Goal: Information Seeking & Learning: Learn about a topic

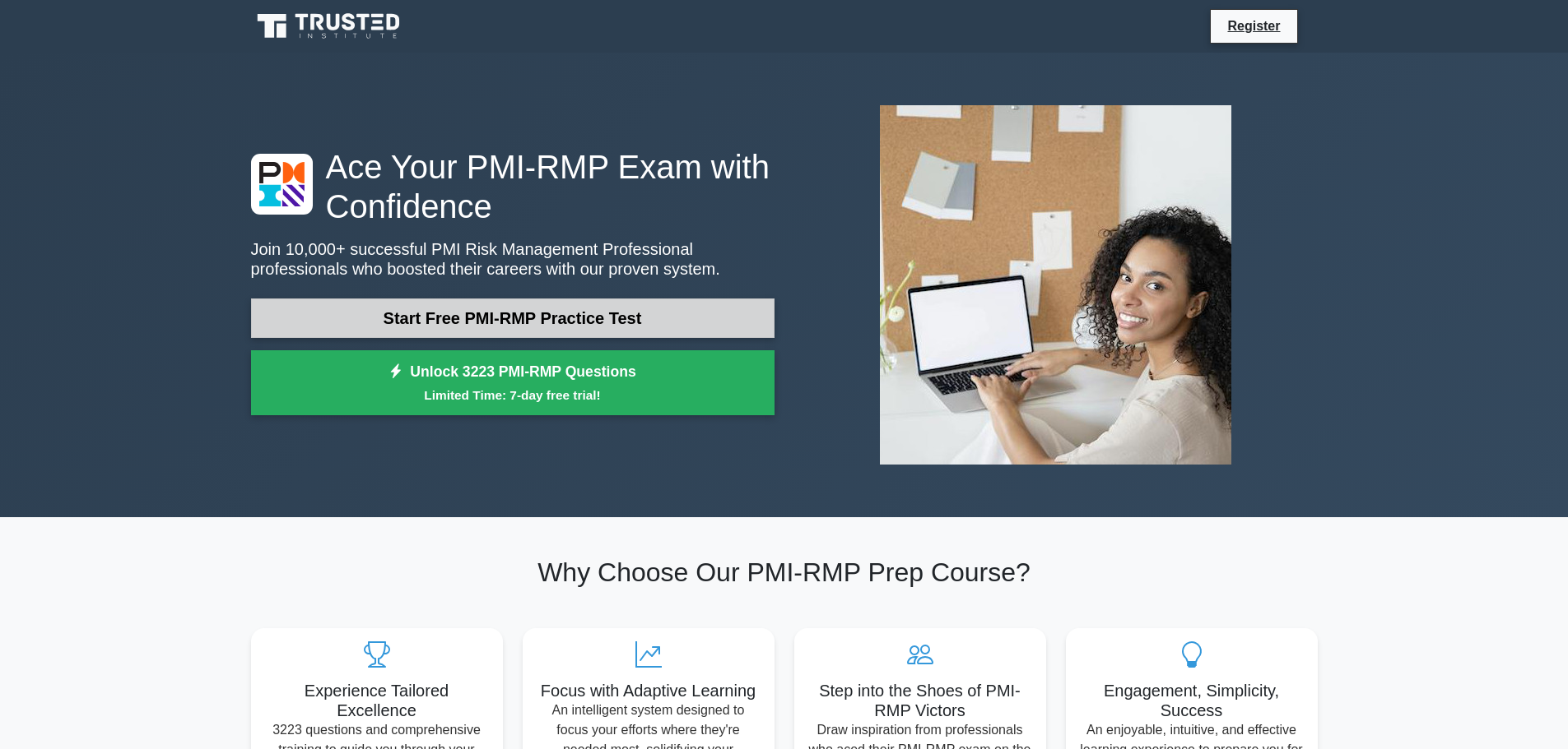
drag, startPoint x: 0, startPoint y: 0, endPoint x: 591, endPoint y: 315, distance: 669.7
click at [591, 315] on link "Start Free PMI-RMP Practice Test" at bounding box center [512, 318] width 523 height 40
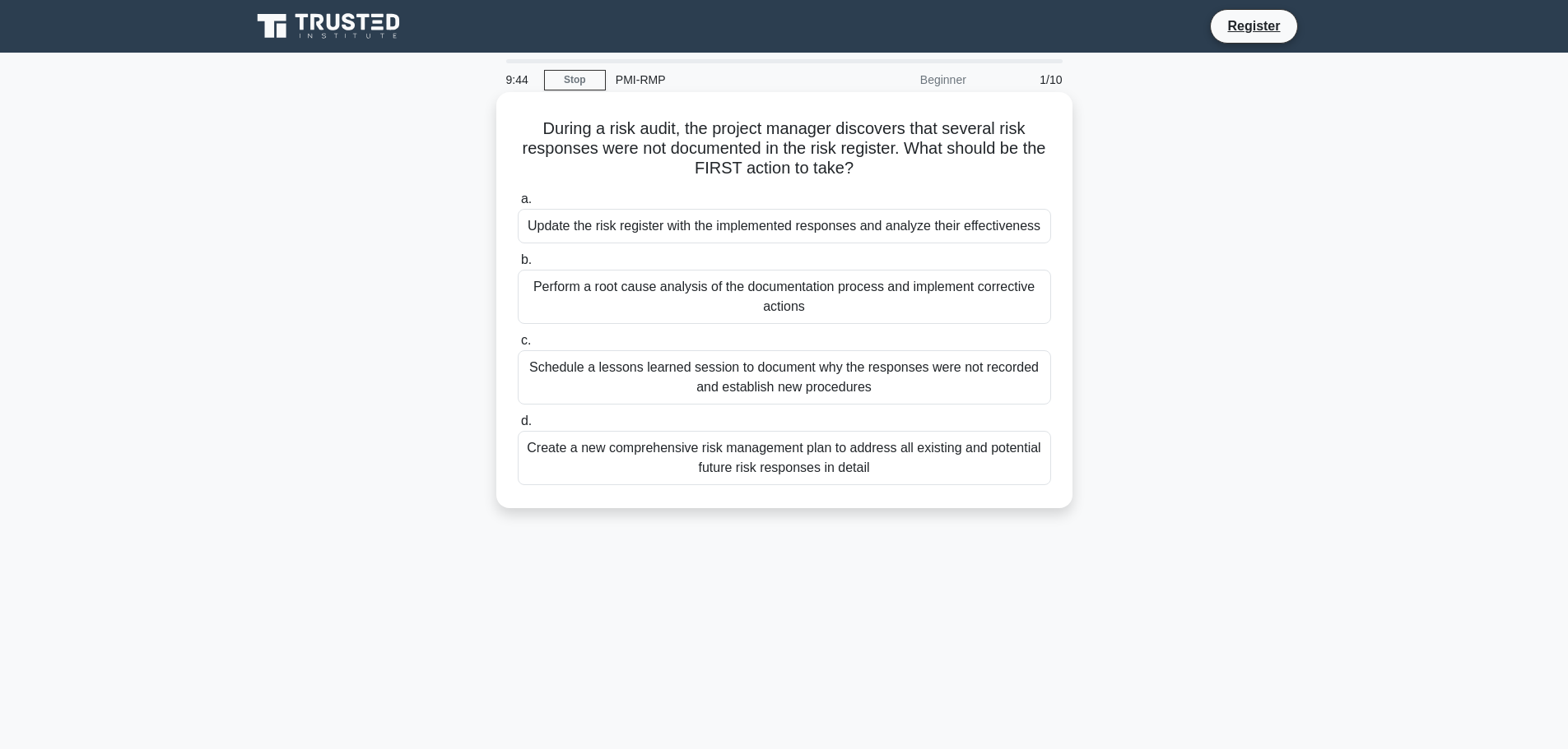
click at [866, 229] on div "Update the risk register with the implemented responses and analyze their effec…" at bounding box center [784, 226] width 533 height 35
click at [518, 205] on input "a. Update the risk register with the implemented responses and analyze their ef…" at bounding box center [518, 199] width 0 height 10
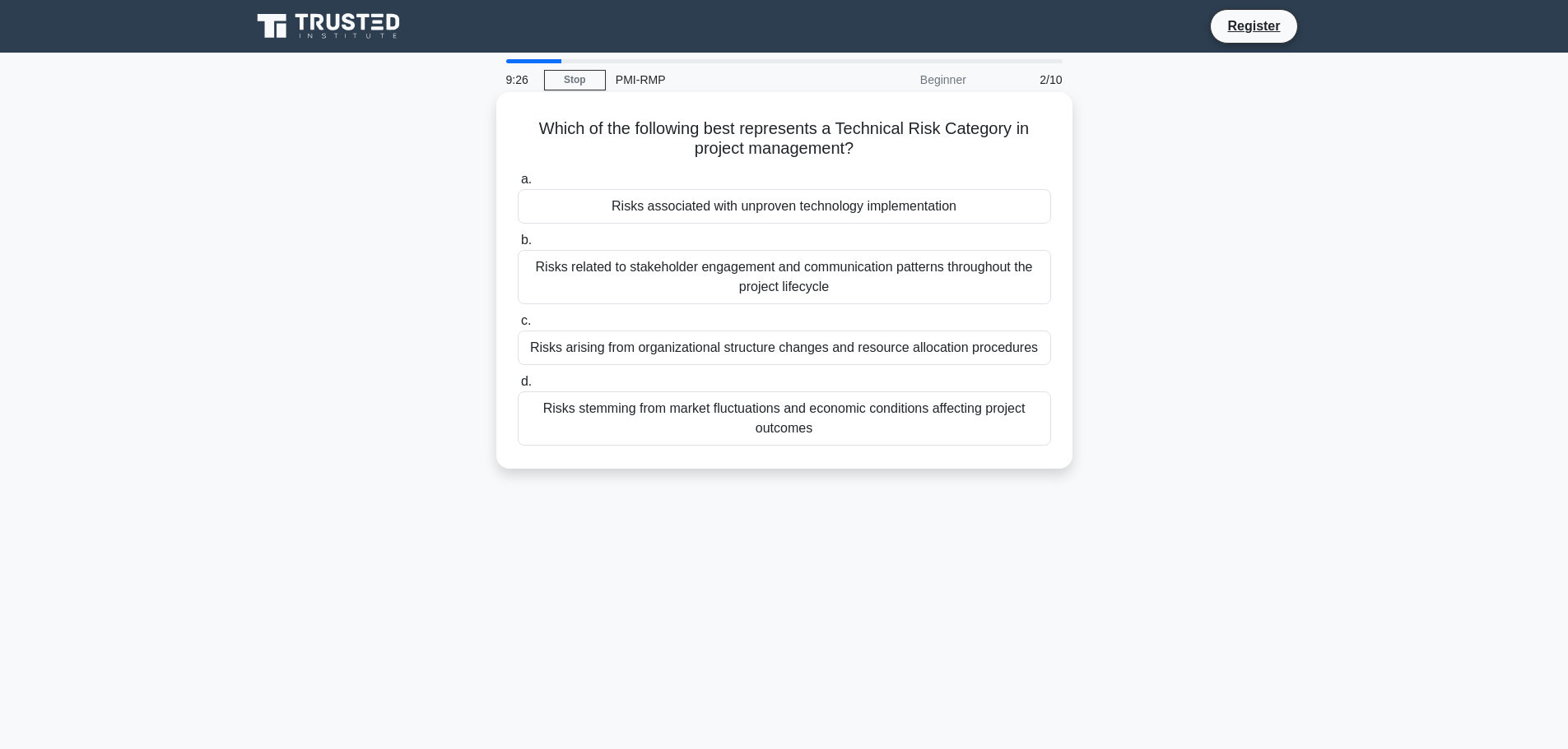
click at [918, 211] on div "Risks associated with unproven technology implementation" at bounding box center [784, 206] width 533 height 35
click at [518, 186] on input "a. Risks associated with unproven technology implementation" at bounding box center [518, 179] width 0 height 10
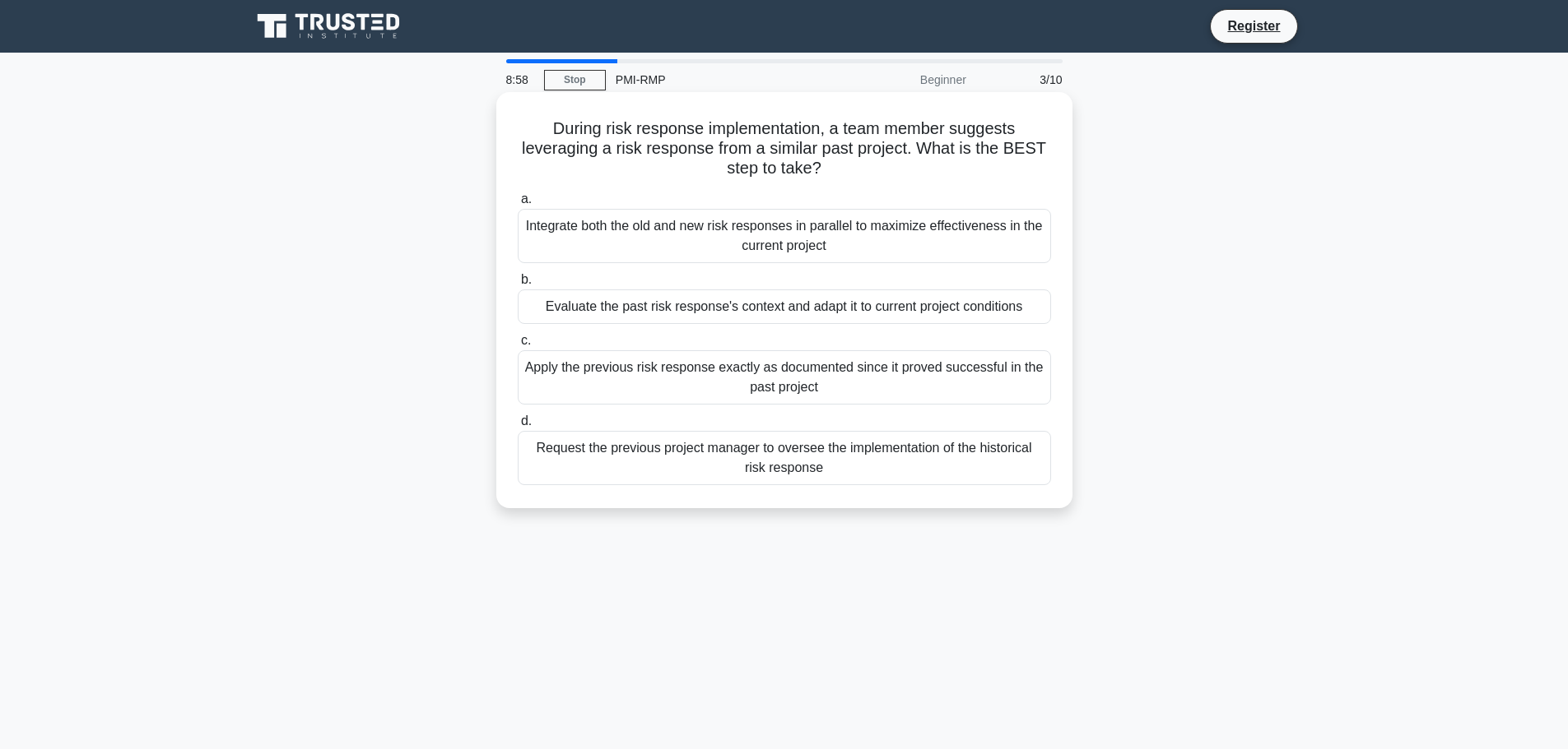
click at [813, 311] on div "Evaluate the past risk response's context and adapt it to current project condi…" at bounding box center [784, 307] width 533 height 35
click at [518, 285] on input "b. Evaluate the past risk response's context and adapt it to current project co…" at bounding box center [518, 280] width 0 height 10
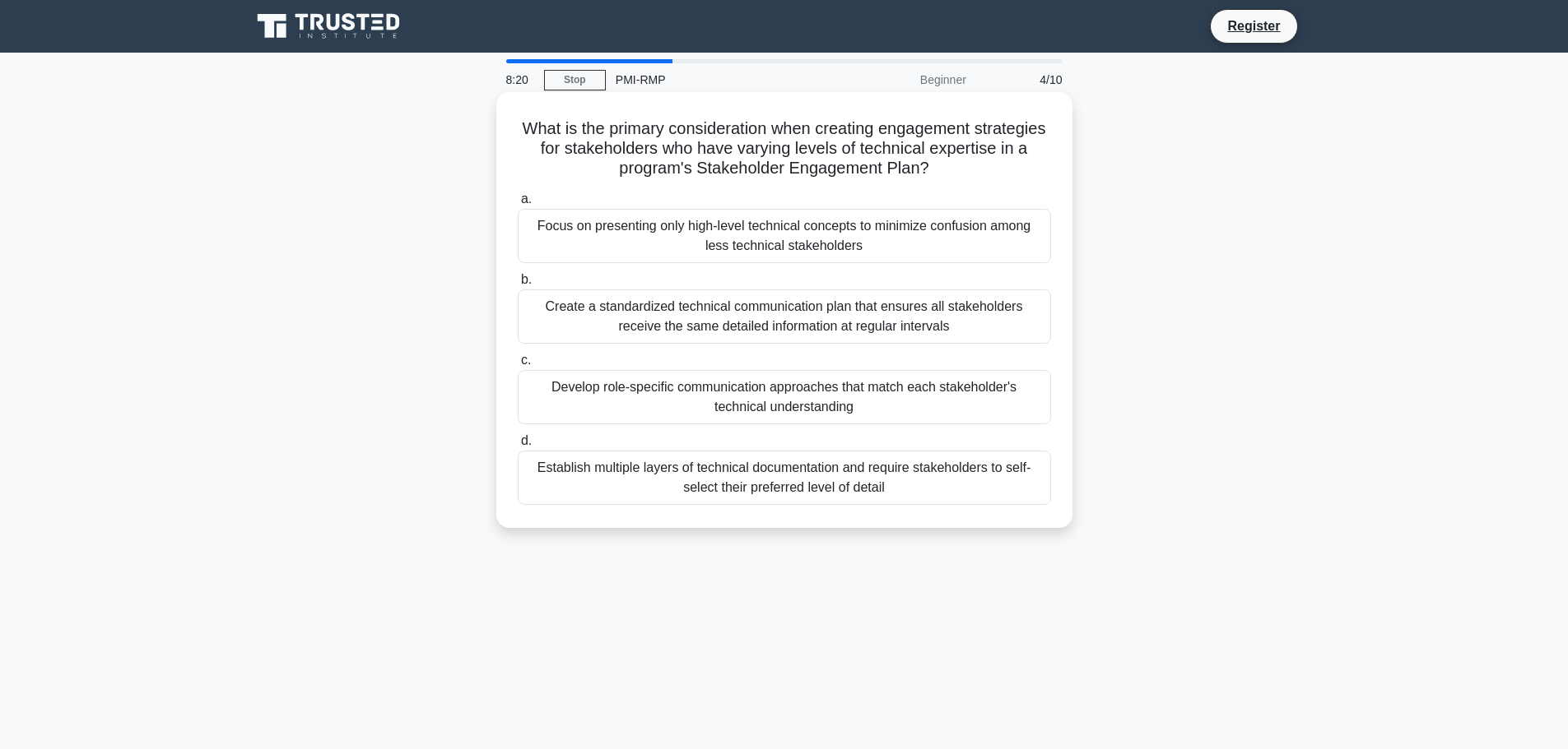
click at [878, 322] on div "Create a standardized technical communication plan that ensures all stakeholder…" at bounding box center [784, 316] width 533 height 55
click at [518, 285] on input "b. Create a standardized technical communication plan that ensures all stakehol…" at bounding box center [518, 280] width 0 height 10
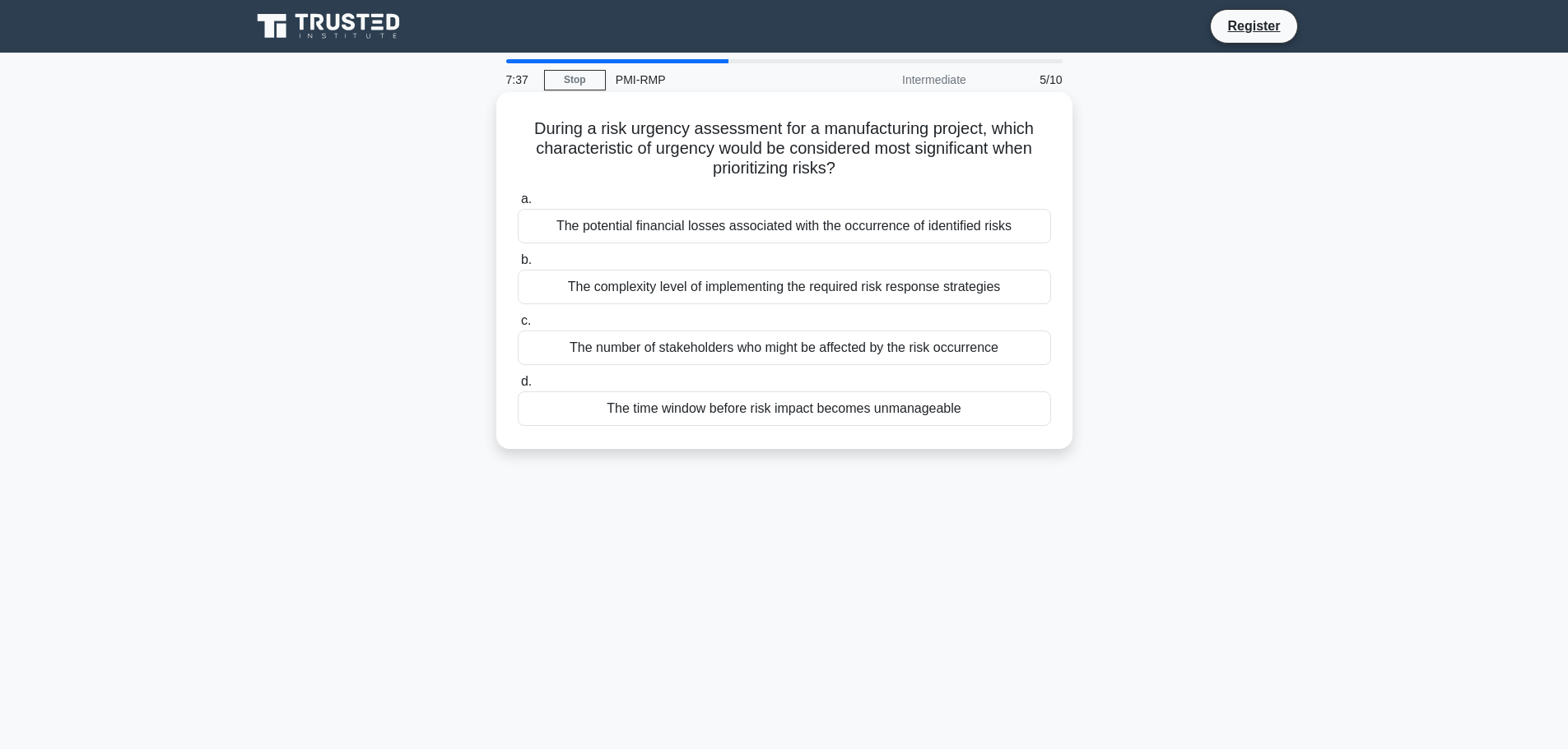
click at [818, 233] on div "The potential financial losses associated with the occurrence of identified ris…" at bounding box center [784, 226] width 533 height 35
click at [518, 205] on input "a. The potential financial losses associated with the occurrence of identified …" at bounding box center [518, 199] width 0 height 10
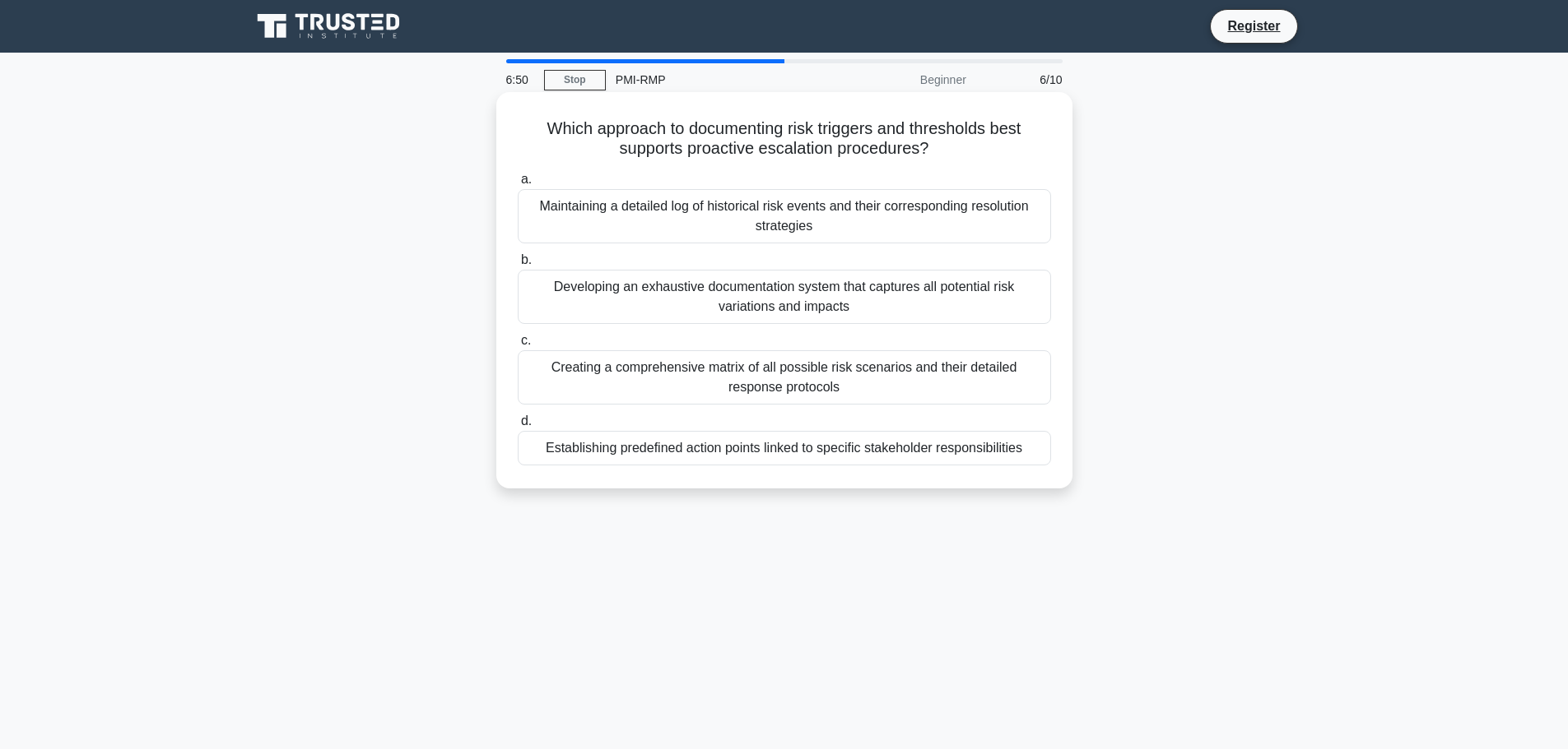
click at [999, 388] on div "Creating a comprehensive matrix of all possible risk scenarios and their detail…" at bounding box center [784, 377] width 533 height 55
click at [518, 346] on input "c. Creating a comprehensive matrix of all possible risk scenarios and their det…" at bounding box center [518, 341] width 0 height 10
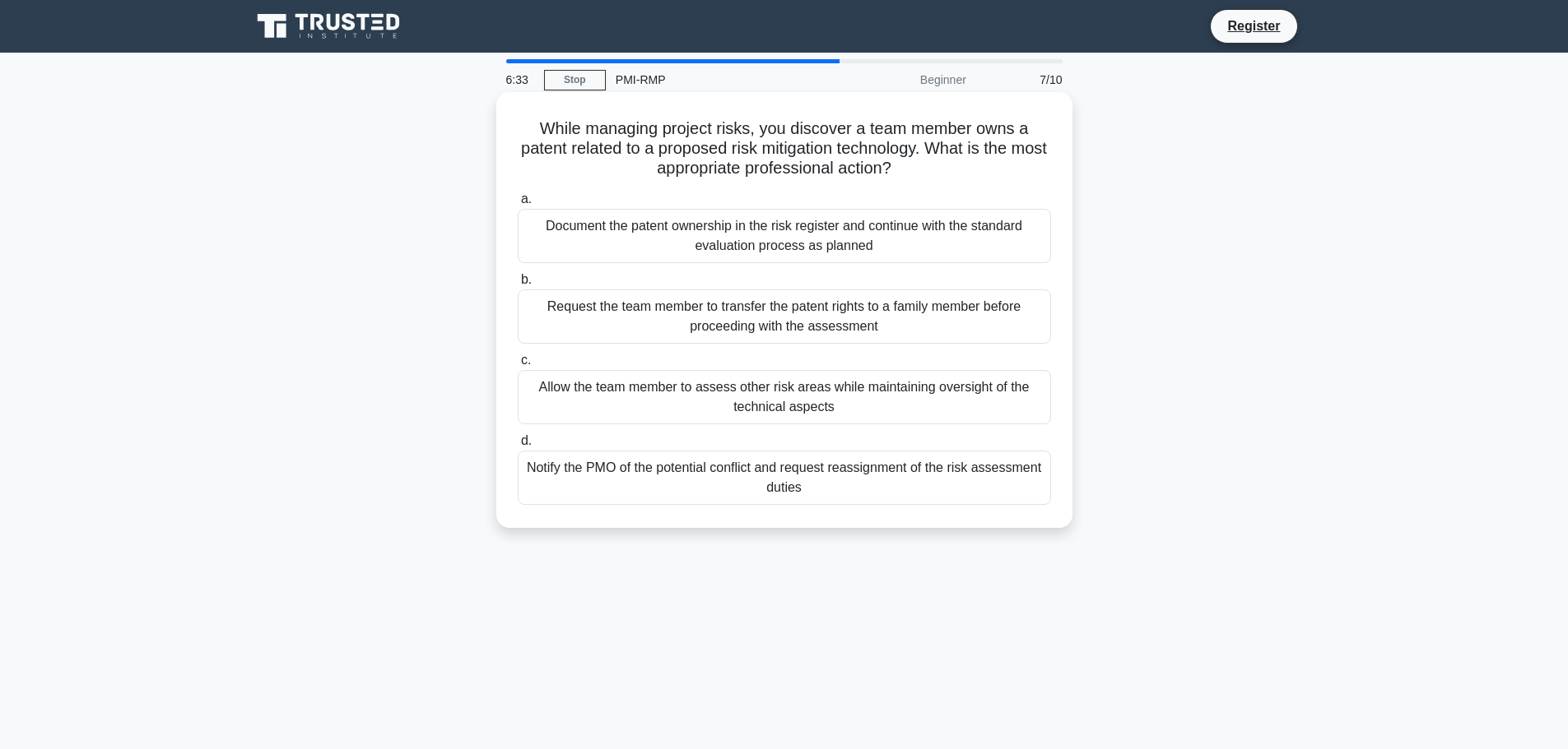
click at [857, 248] on div "Document the patent ownership in the risk register and continue with the standa…" at bounding box center [784, 236] width 533 height 55
click at [518, 205] on input "a. Document the patent ownership in the risk register and continue with the sta…" at bounding box center [518, 199] width 0 height 10
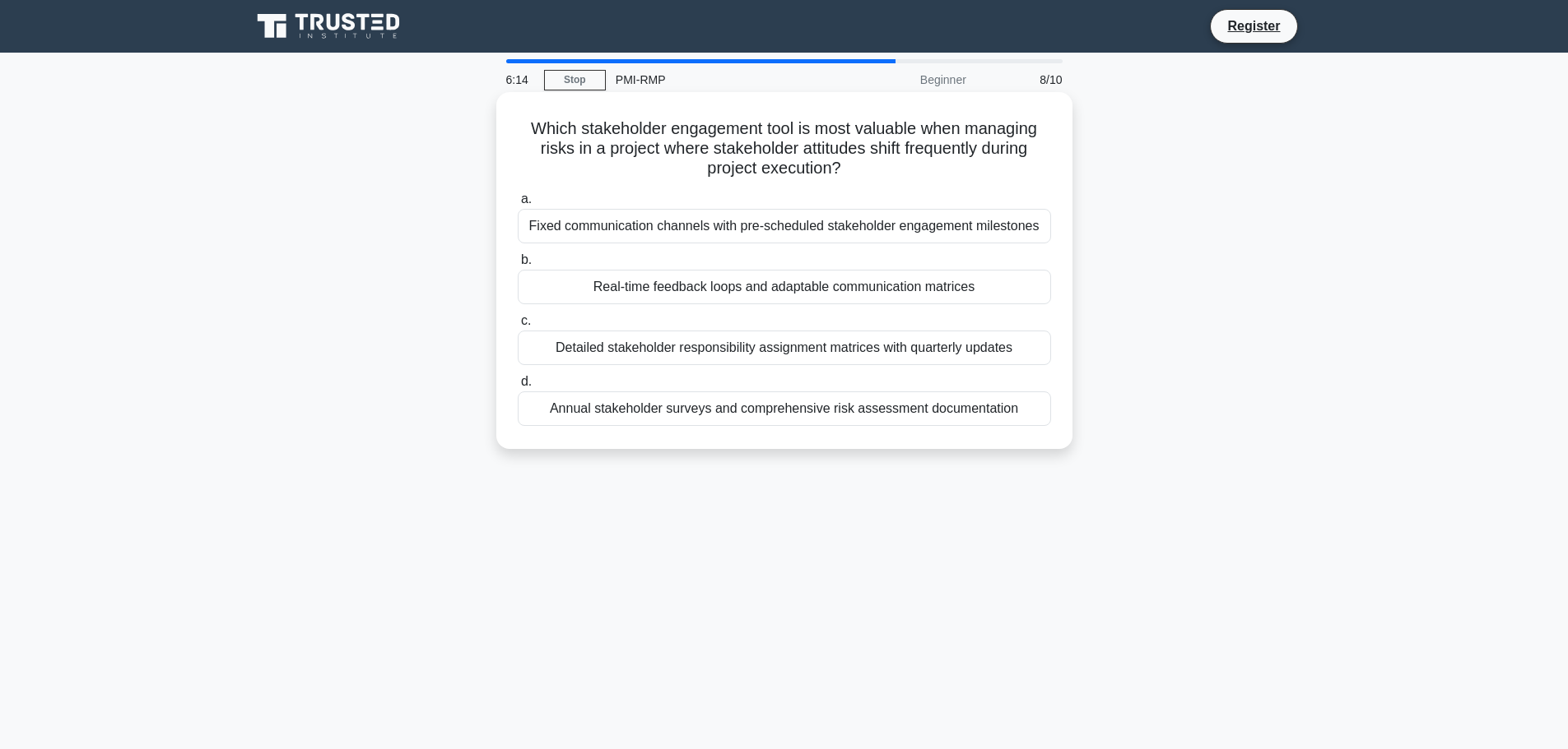
click at [990, 290] on div "Real-time feedback loops and adaptable communication matrices" at bounding box center [784, 287] width 533 height 35
click at [518, 265] on input "b. Real-time feedback loops and adaptable communication matrices" at bounding box center [518, 260] width 0 height 10
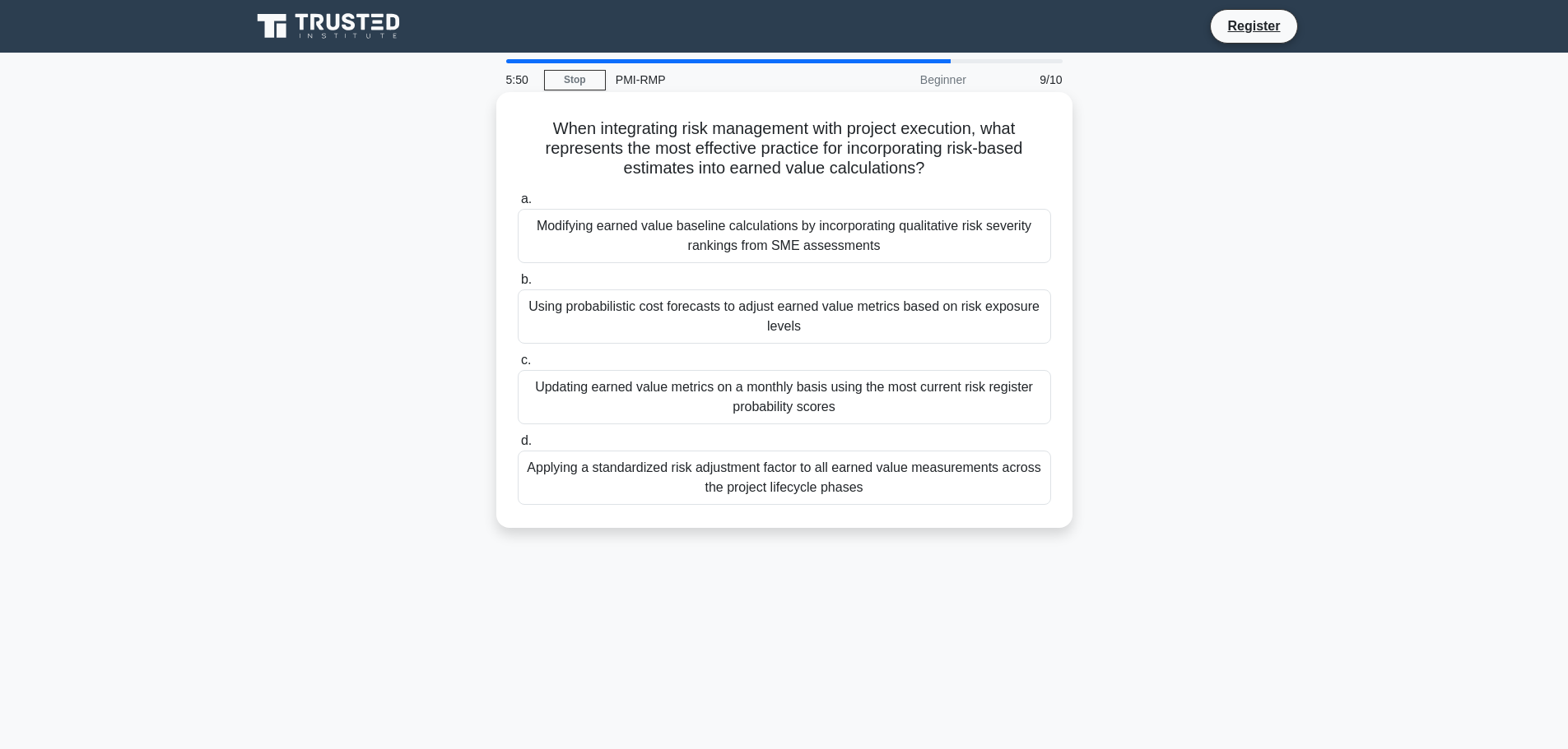
click at [824, 326] on div "Using probabilistic cost forecasts to adjust earned value metrics based on risk…" at bounding box center [784, 316] width 533 height 55
click at [518, 285] on input "b. Using probabilistic cost forecasts to adjust earned value metrics based on r…" at bounding box center [518, 280] width 0 height 10
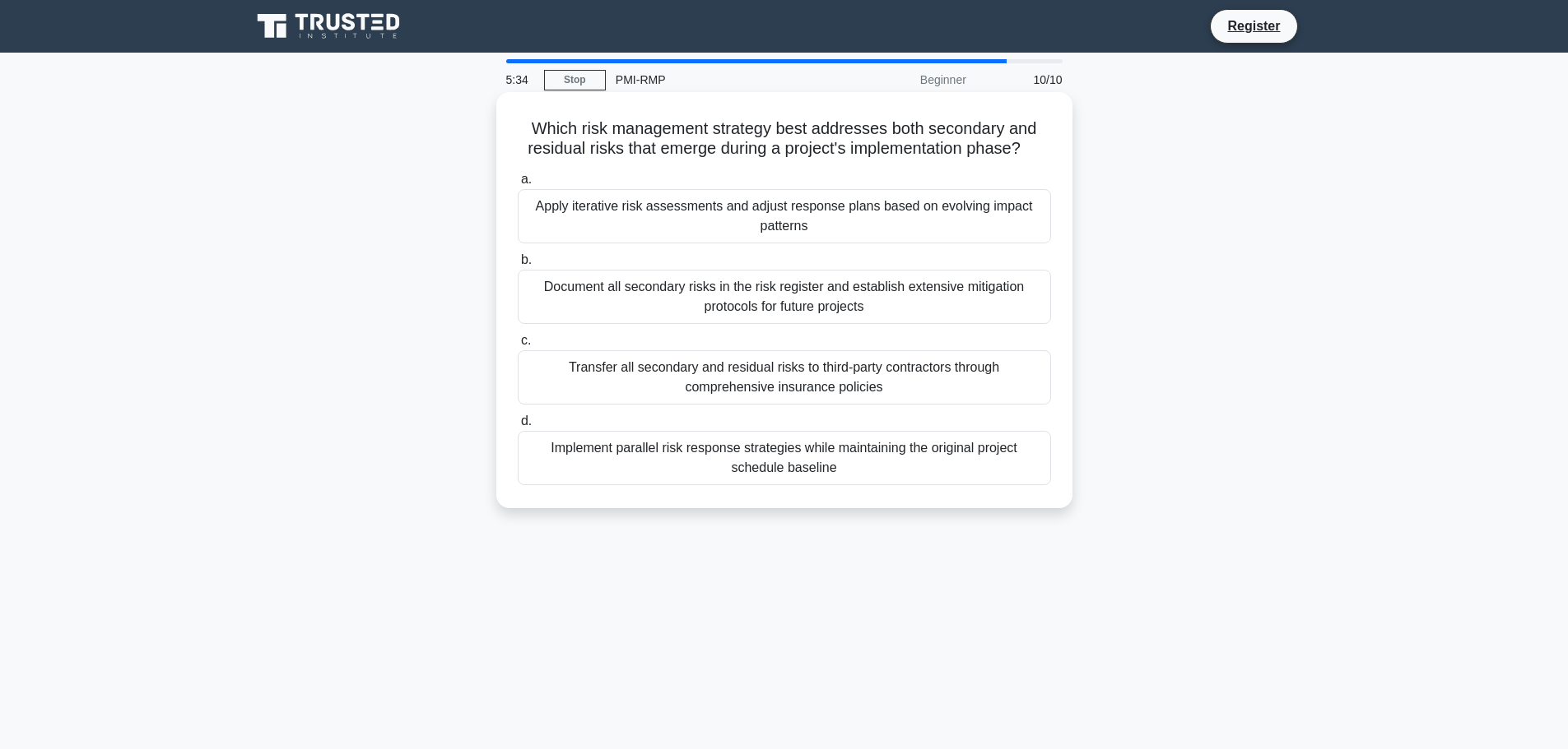
click at [977, 221] on div "Apply iterative risk assessments and adjust response plans based on evolving im…" at bounding box center [784, 216] width 533 height 55
click at [518, 186] on input "a. Apply iterative risk assessments and adjust response plans based on evolving…" at bounding box center [518, 179] width 0 height 10
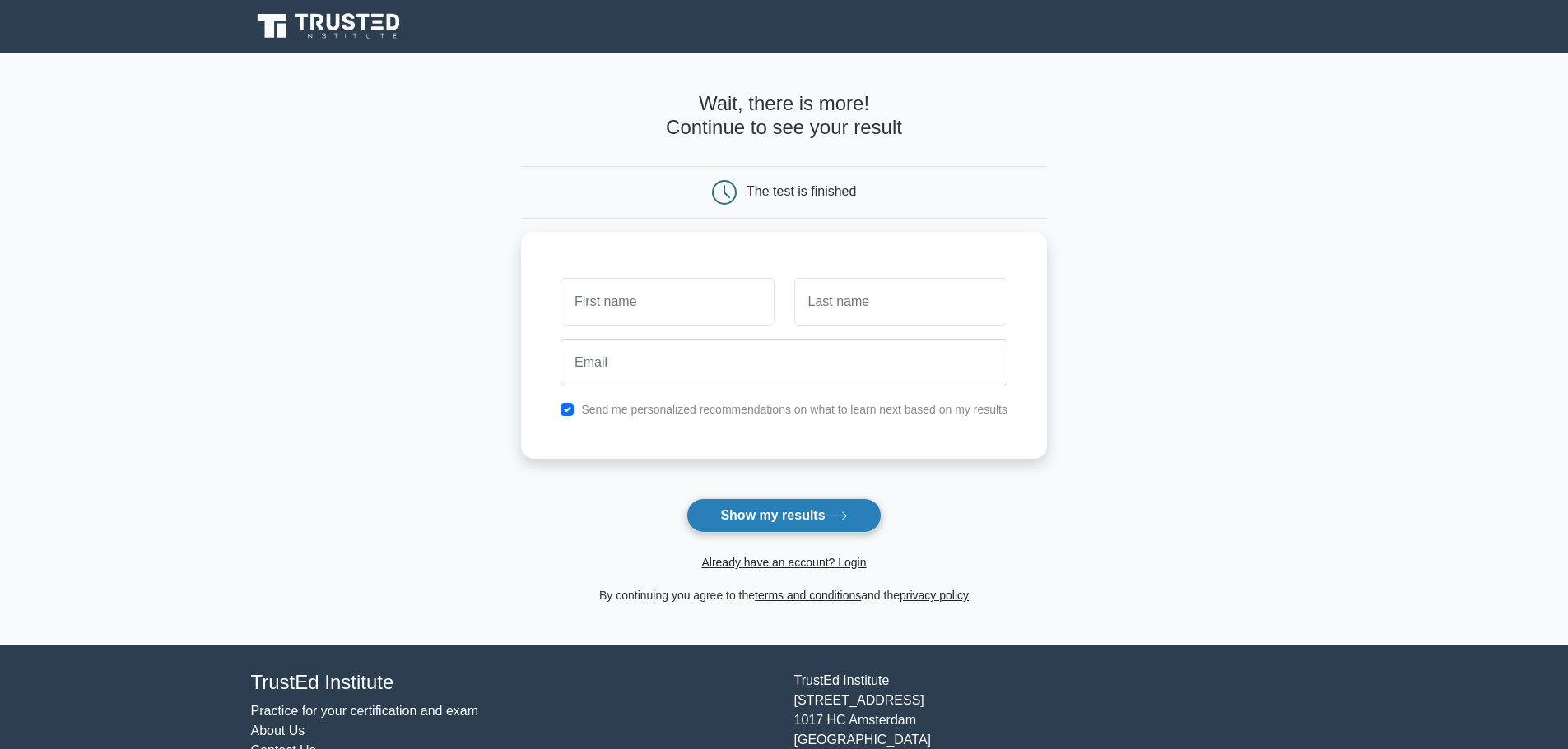
click at [806, 525] on button "Show my results" at bounding box center [783, 516] width 194 height 35
type input "Ace"
click at [878, 303] on input "text" at bounding box center [901, 297] width 213 height 48
type input "Juntilla"
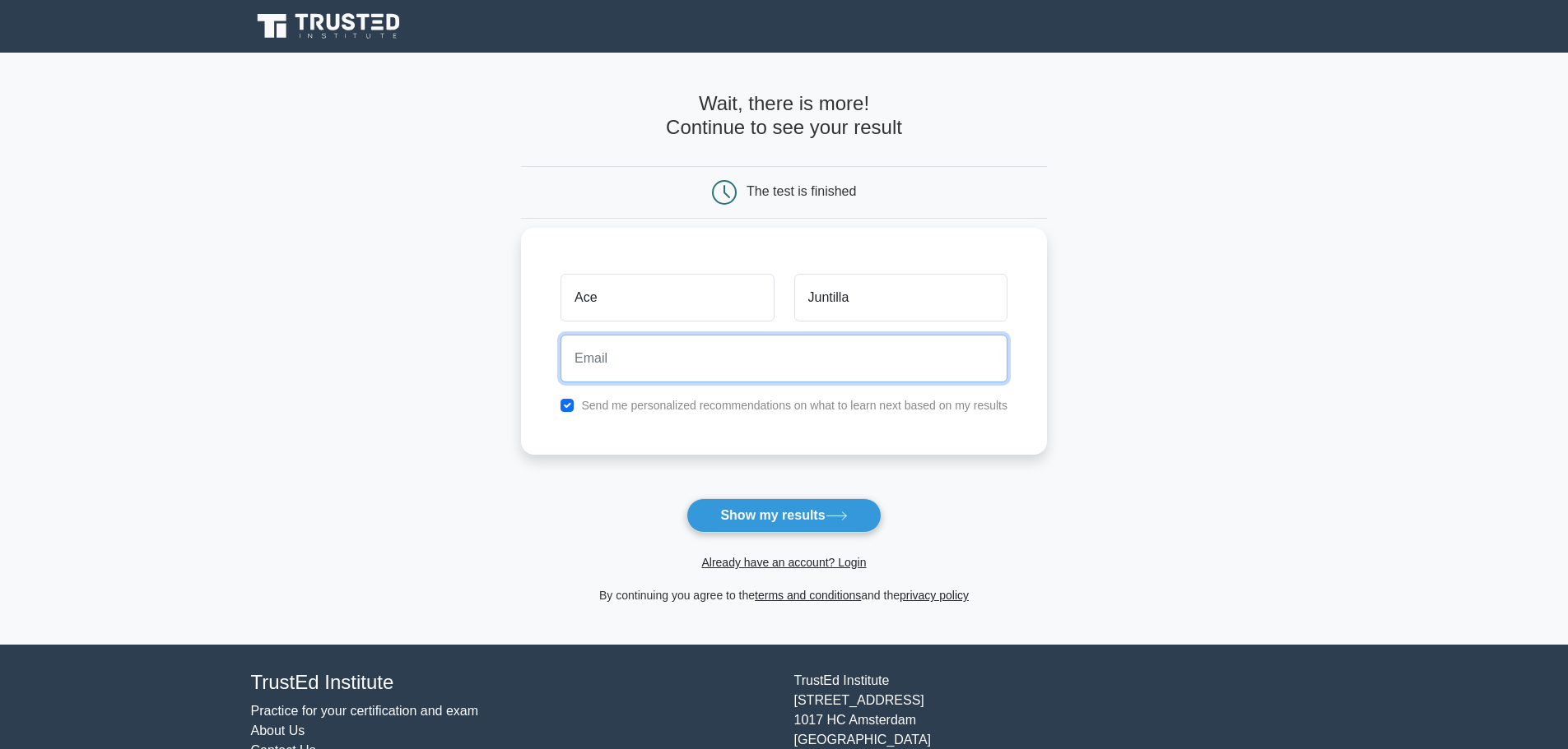
click at [787, 376] on input "email" at bounding box center [783, 358] width 447 height 48
type input "ace.juntila@gmail.com"
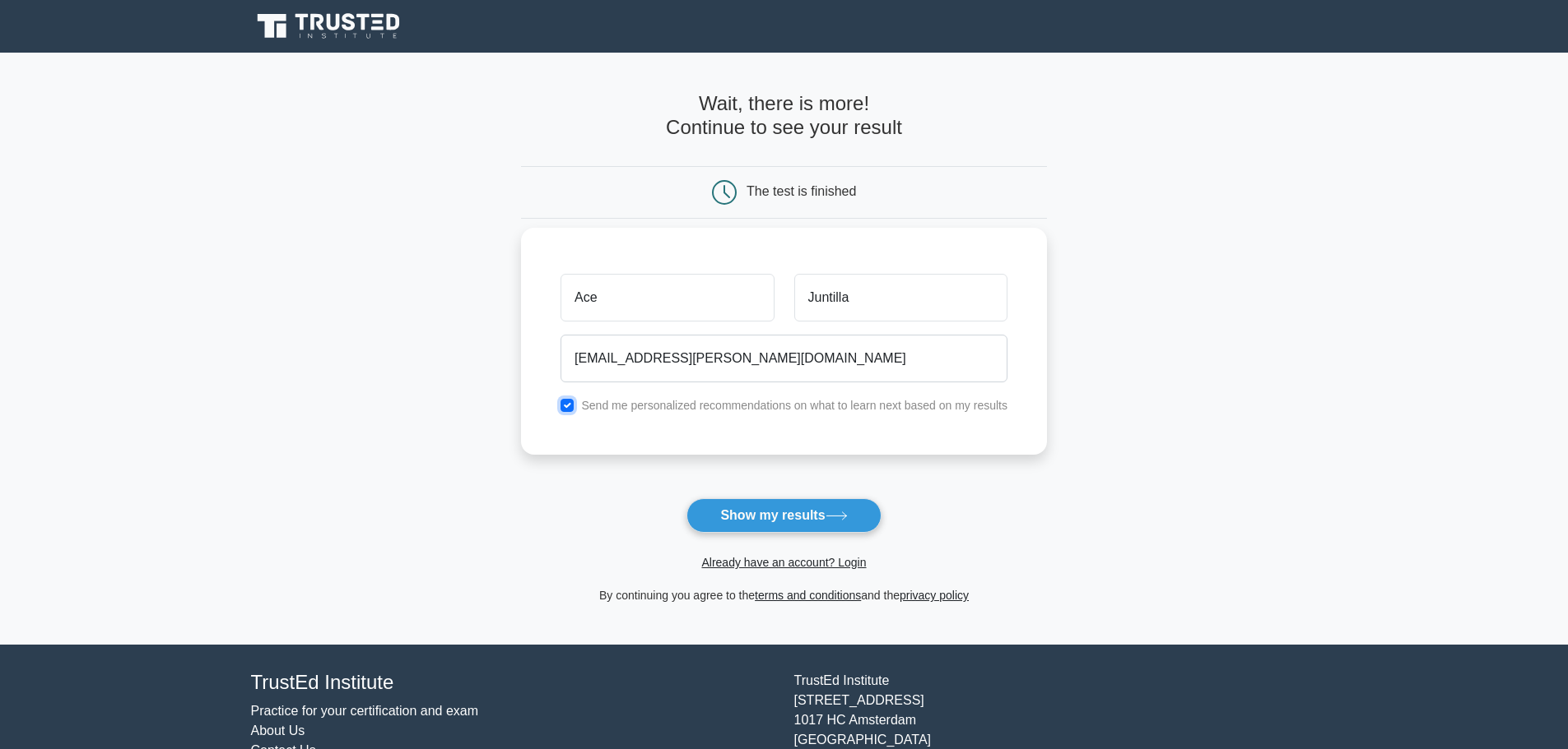
click at [567, 406] on input "checkbox" at bounding box center [566, 405] width 13 height 13
checkbox input "false"
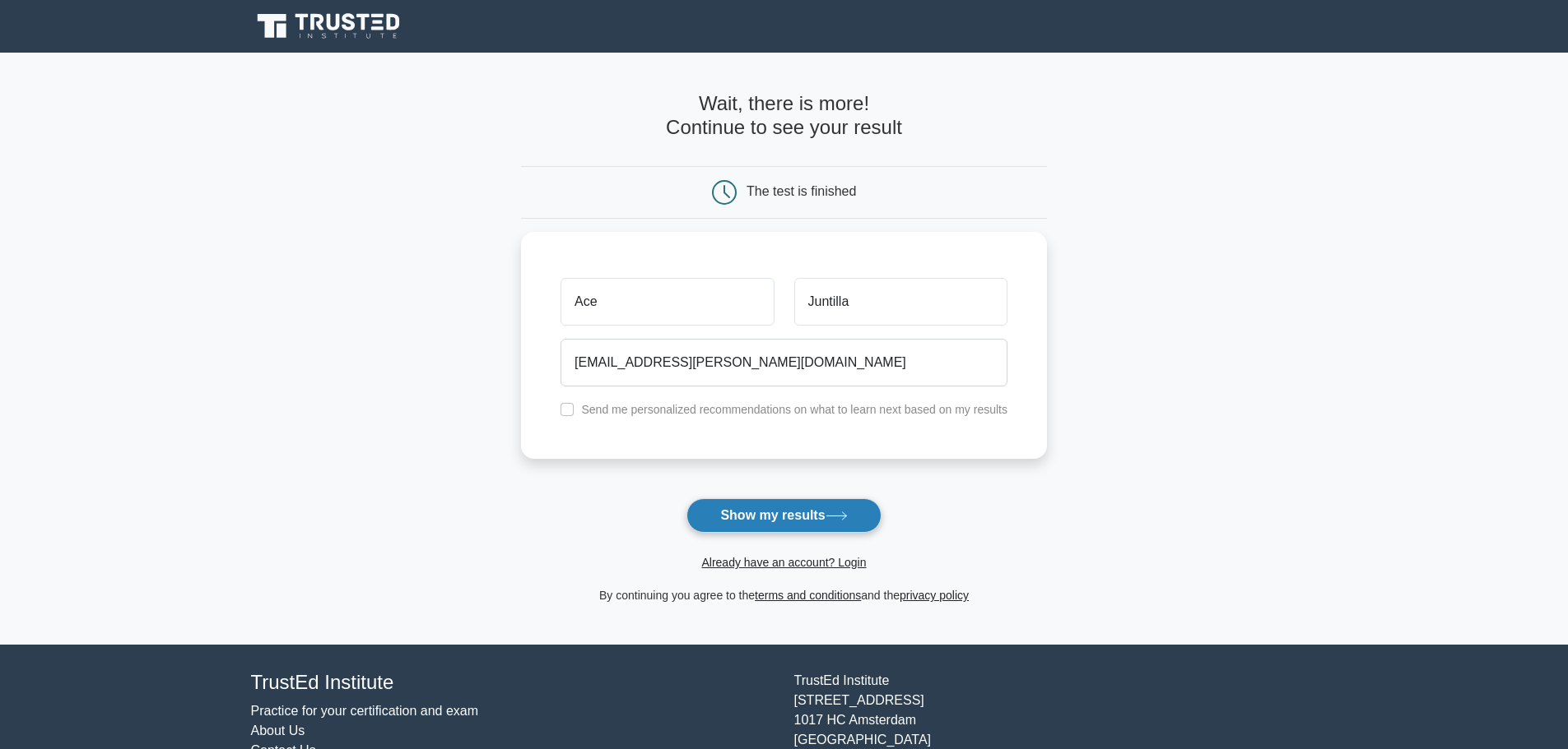
click at [815, 519] on button "Show my results" at bounding box center [783, 516] width 194 height 35
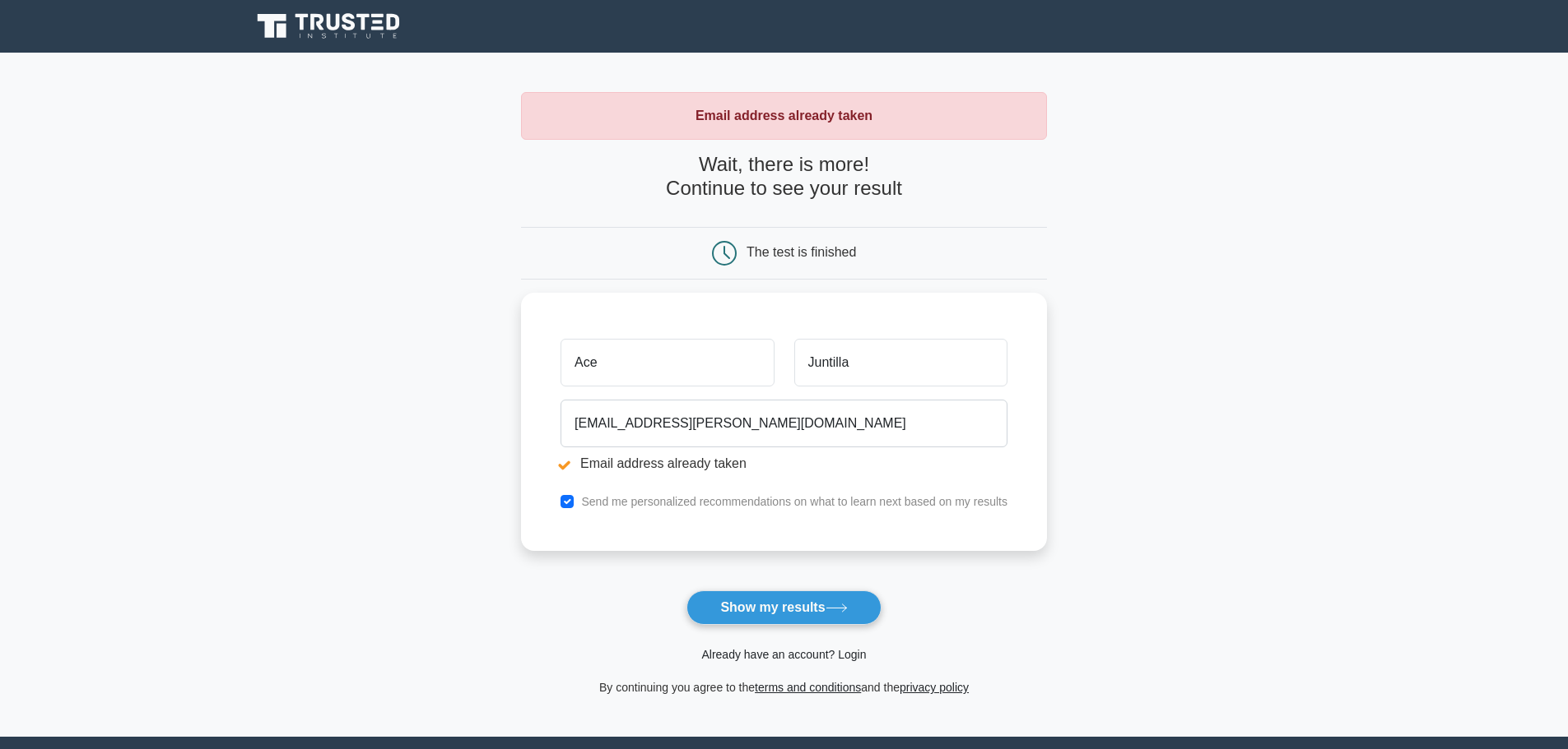
click at [800, 652] on link "Already have an account? Login" at bounding box center [783, 655] width 165 height 13
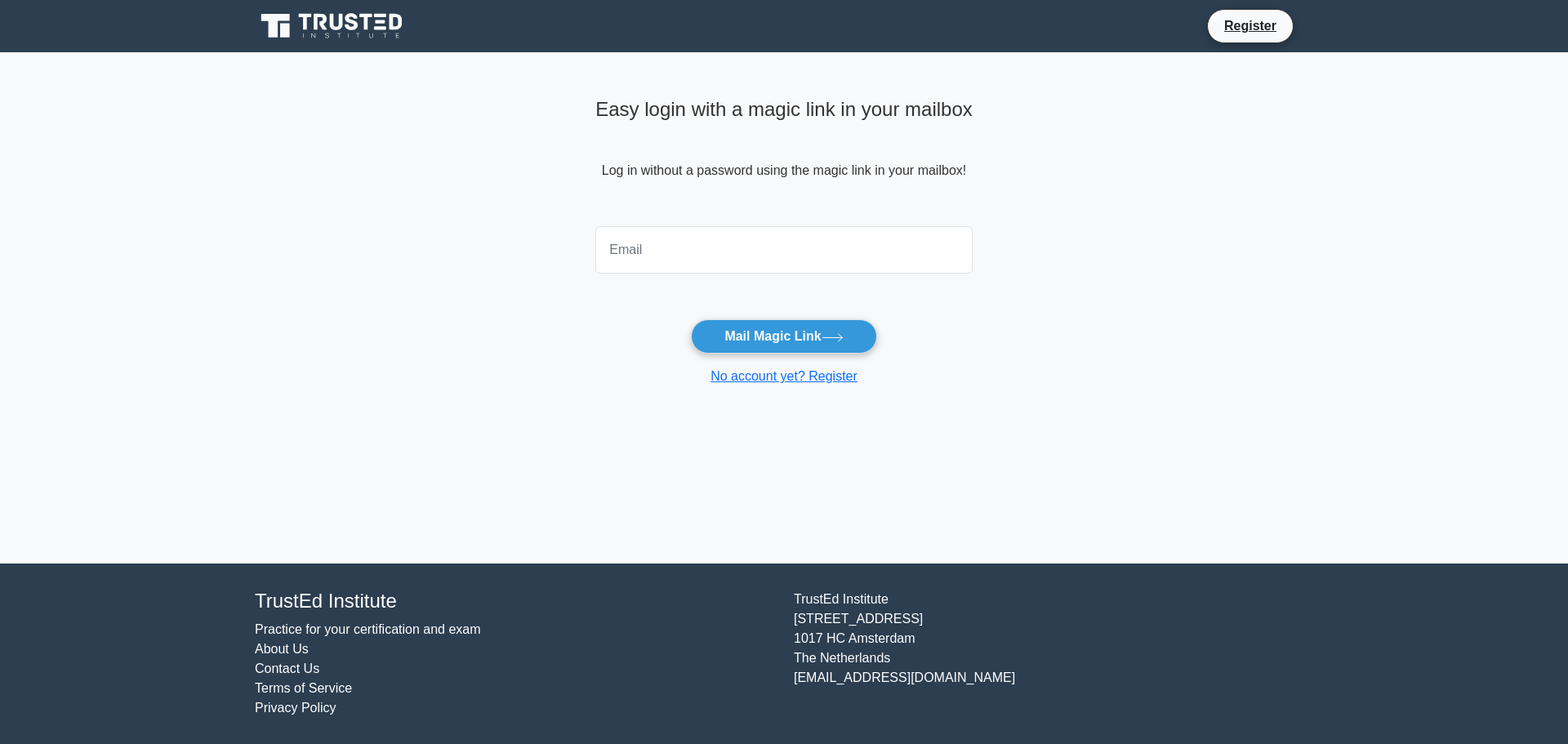
click at [814, 257] on input "email" at bounding box center [784, 250] width 377 height 47
click at [761, 336] on button "Mail Magic Link" at bounding box center [783, 337] width 185 height 34
click at [733, 232] on input "email" at bounding box center [784, 250] width 377 height 47
type input "ace.juntilla@gmail.com"
click at [799, 339] on button "Mail Magic Link" at bounding box center [783, 337] width 185 height 34
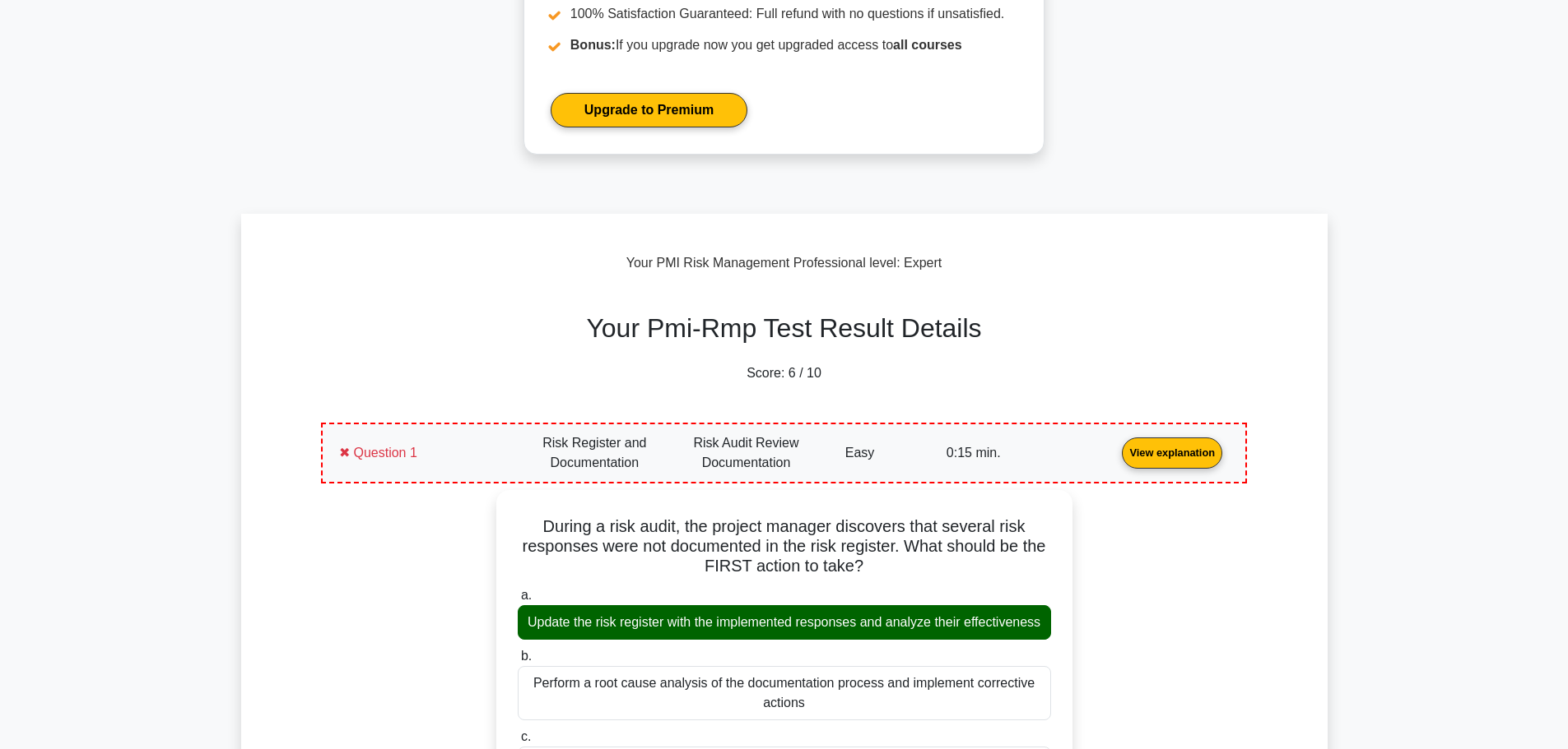
scroll to position [576, 0]
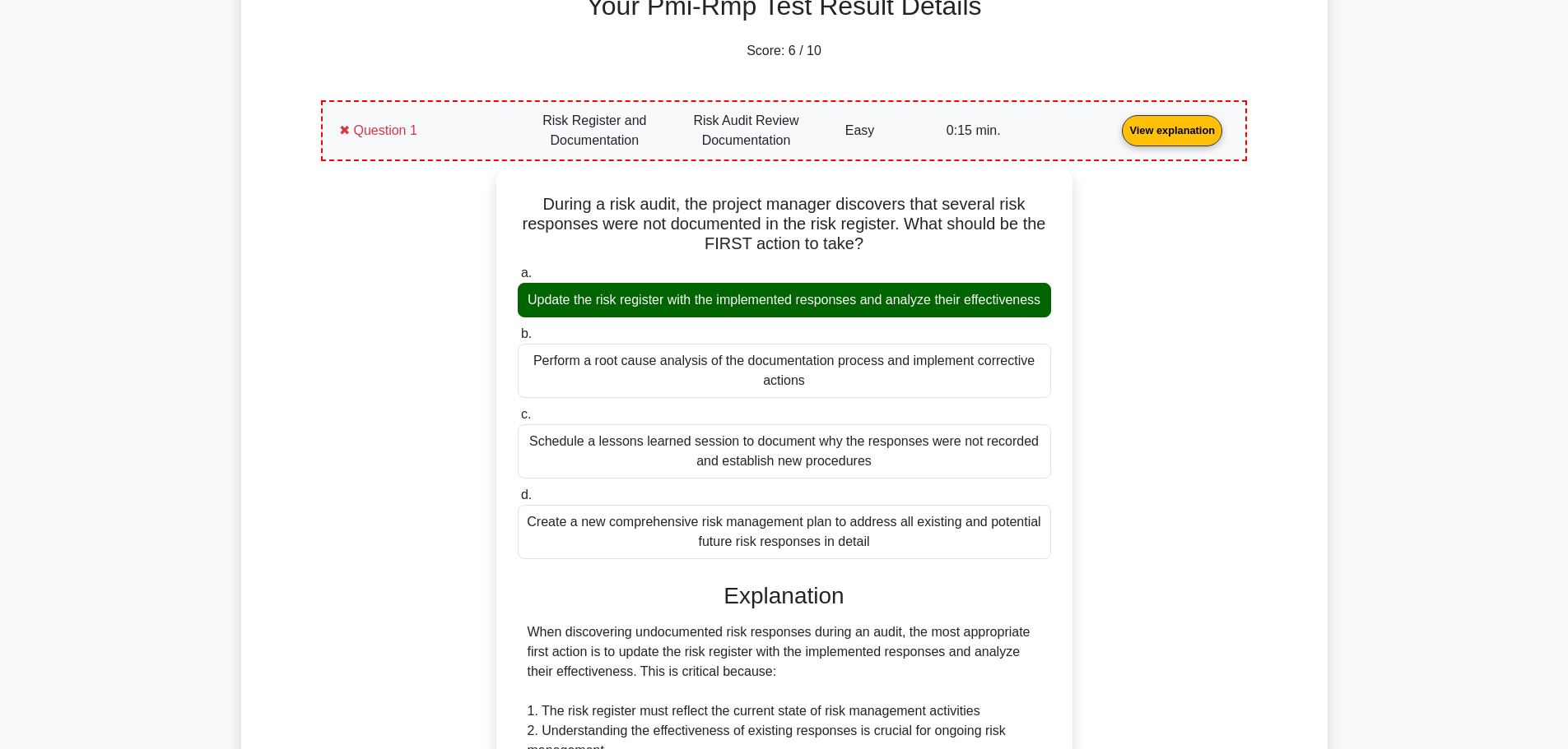
click at [1115, 137] on link "View explanation" at bounding box center [1172, 129] width 114 height 14
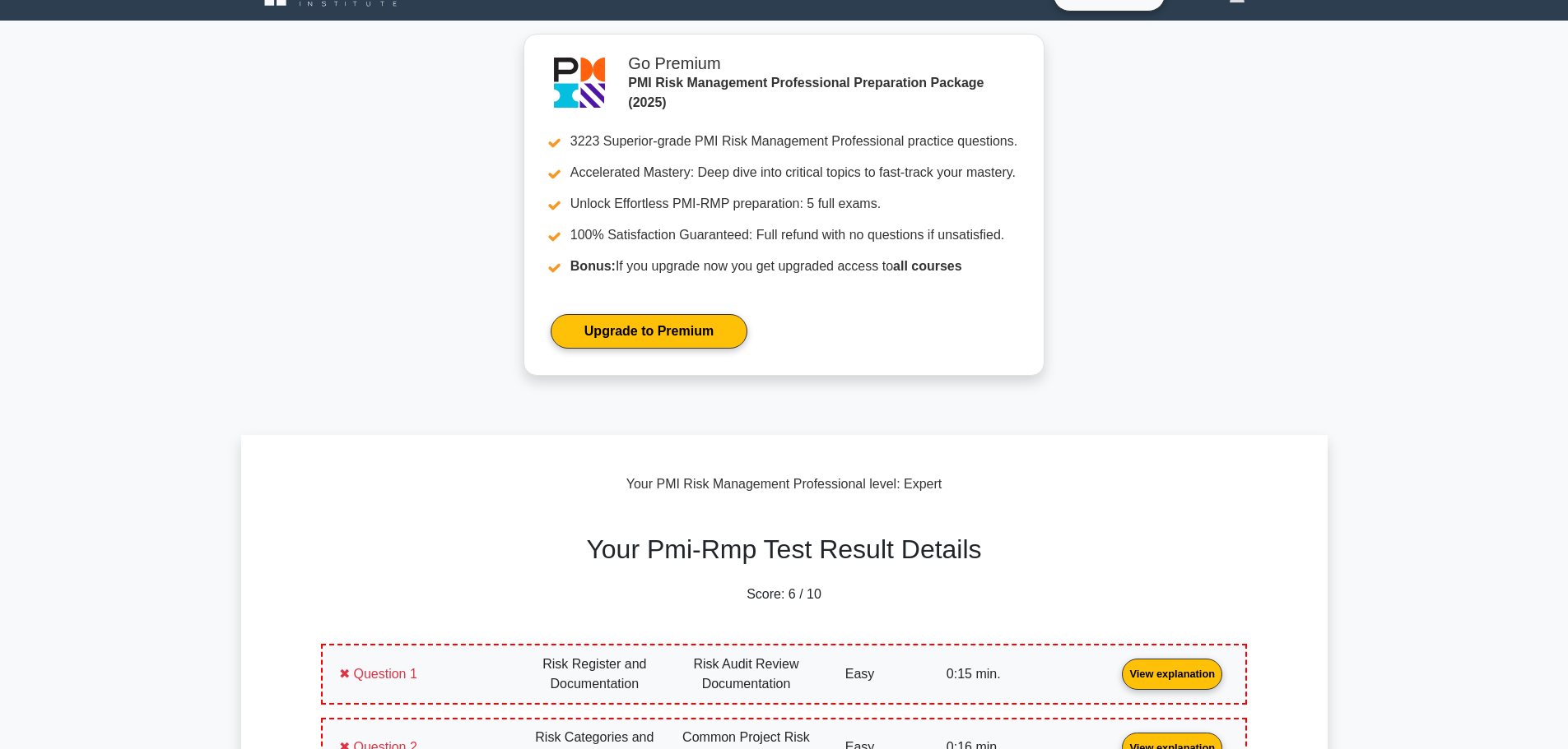
scroll to position [0, 0]
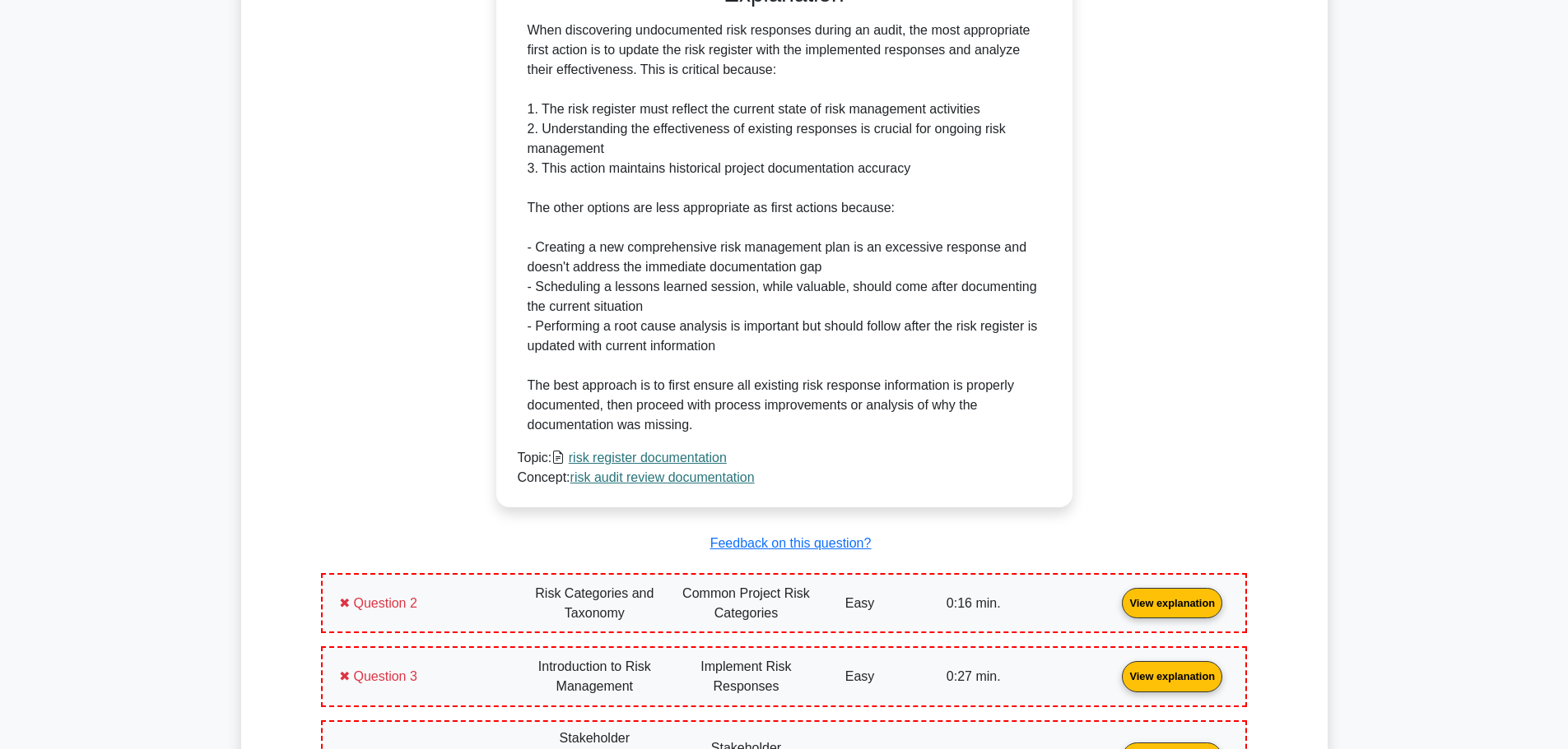
scroll to position [1645, 0]
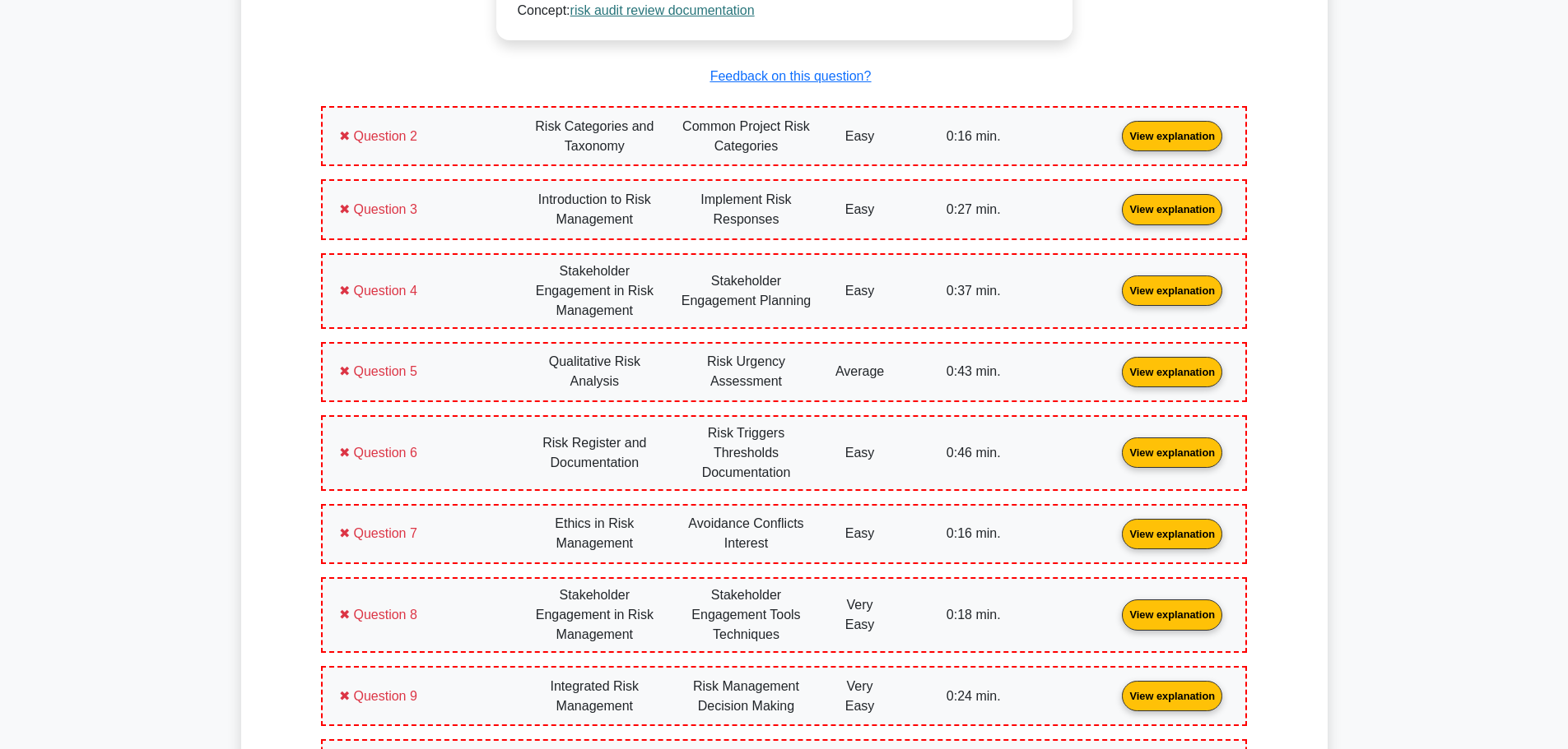
click at [1115, 142] on link "View explanation" at bounding box center [1172, 135] width 114 height 14
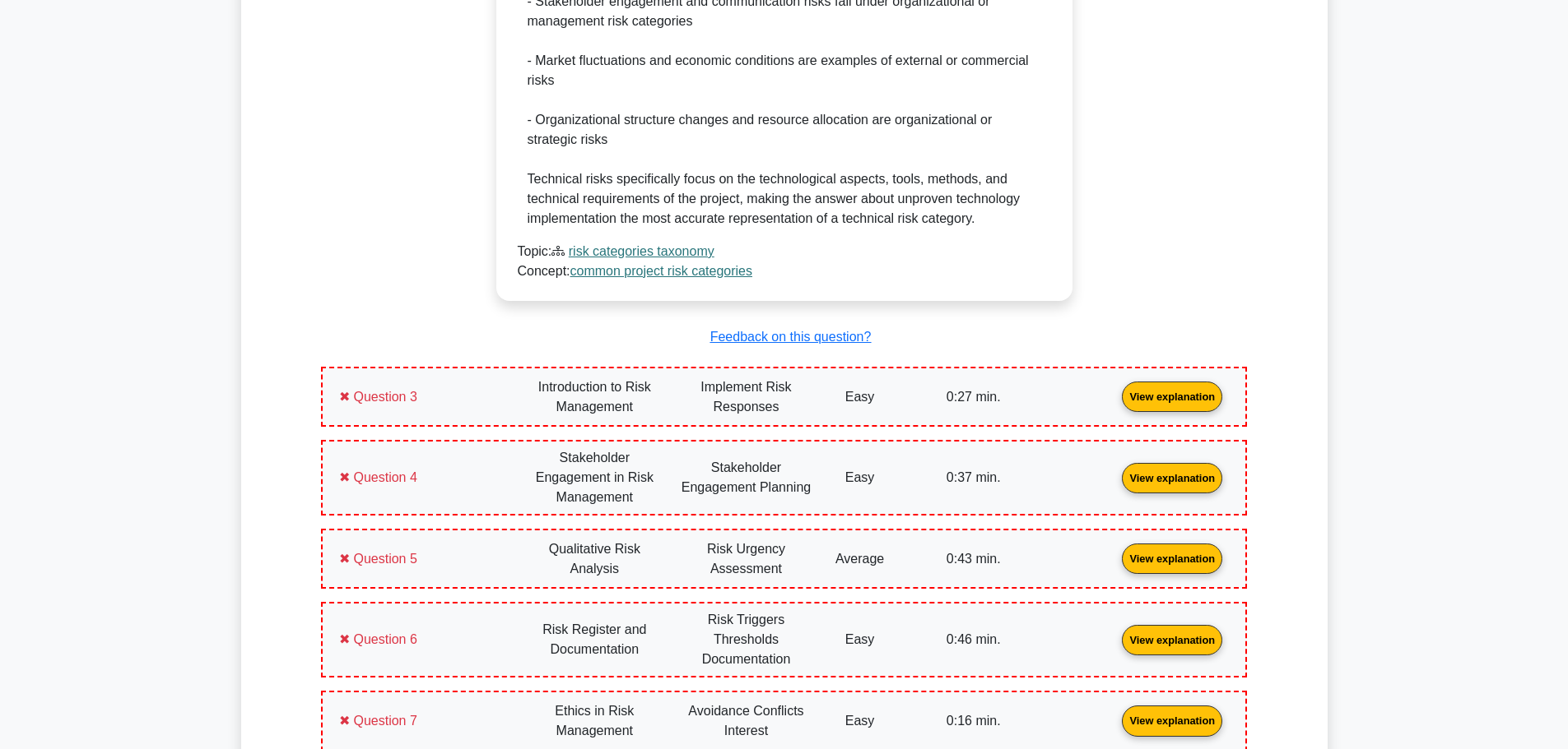
scroll to position [2632, 0]
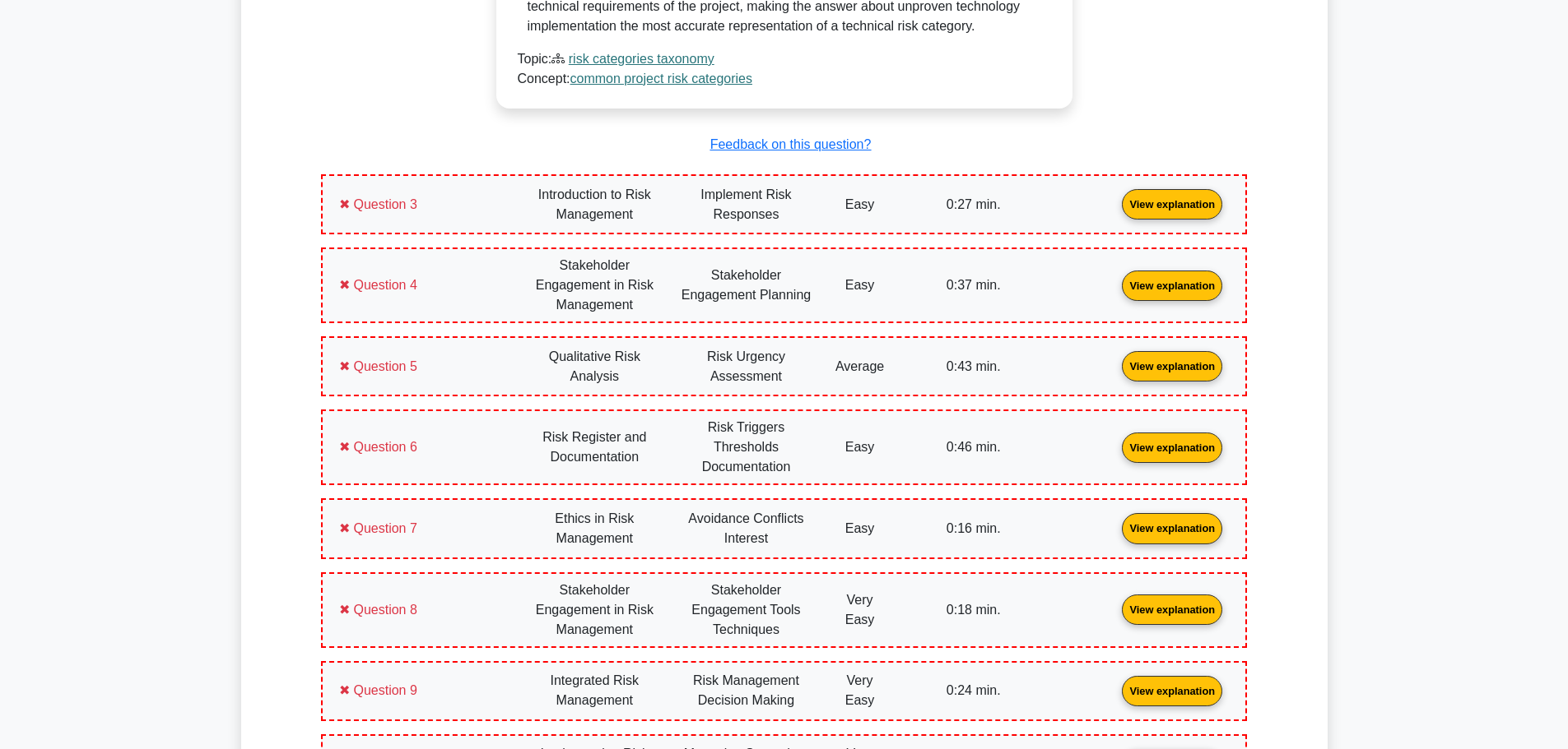
click at [1115, 211] on link "View explanation" at bounding box center [1172, 204] width 114 height 14
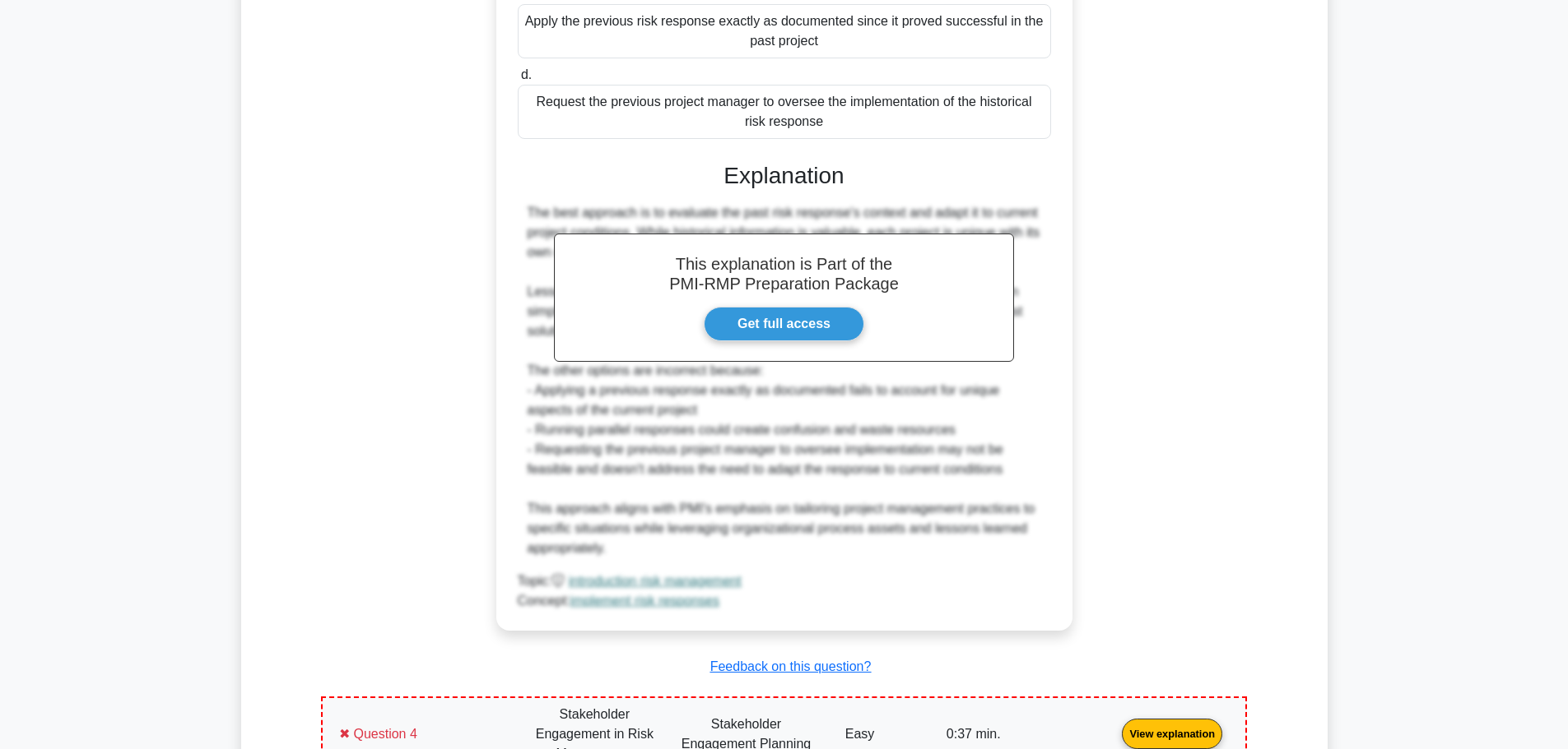
scroll to position [3537, 0]
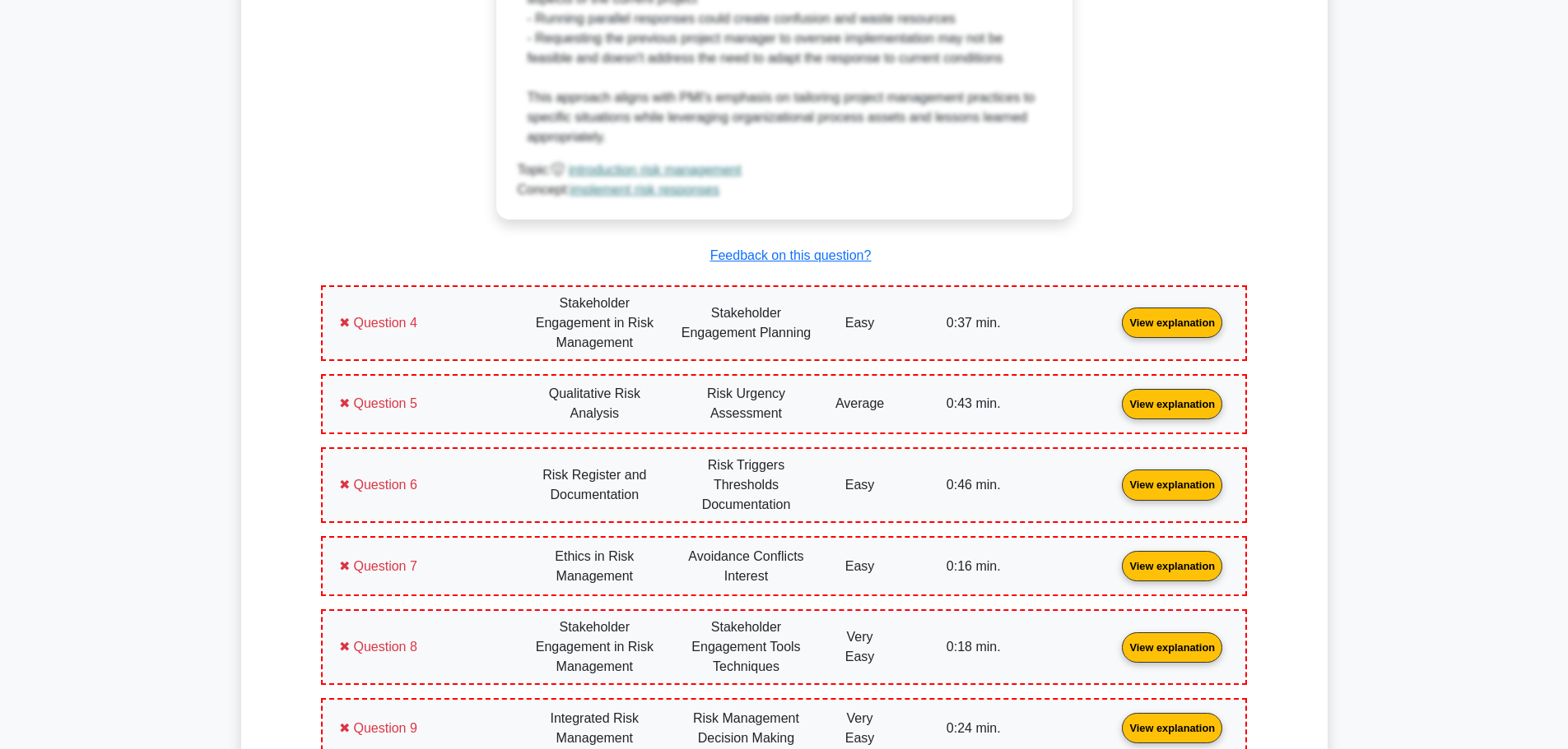
click at [1115, 329] on link "View explanation" at bounding box center [1172, 322] width 114 height 14
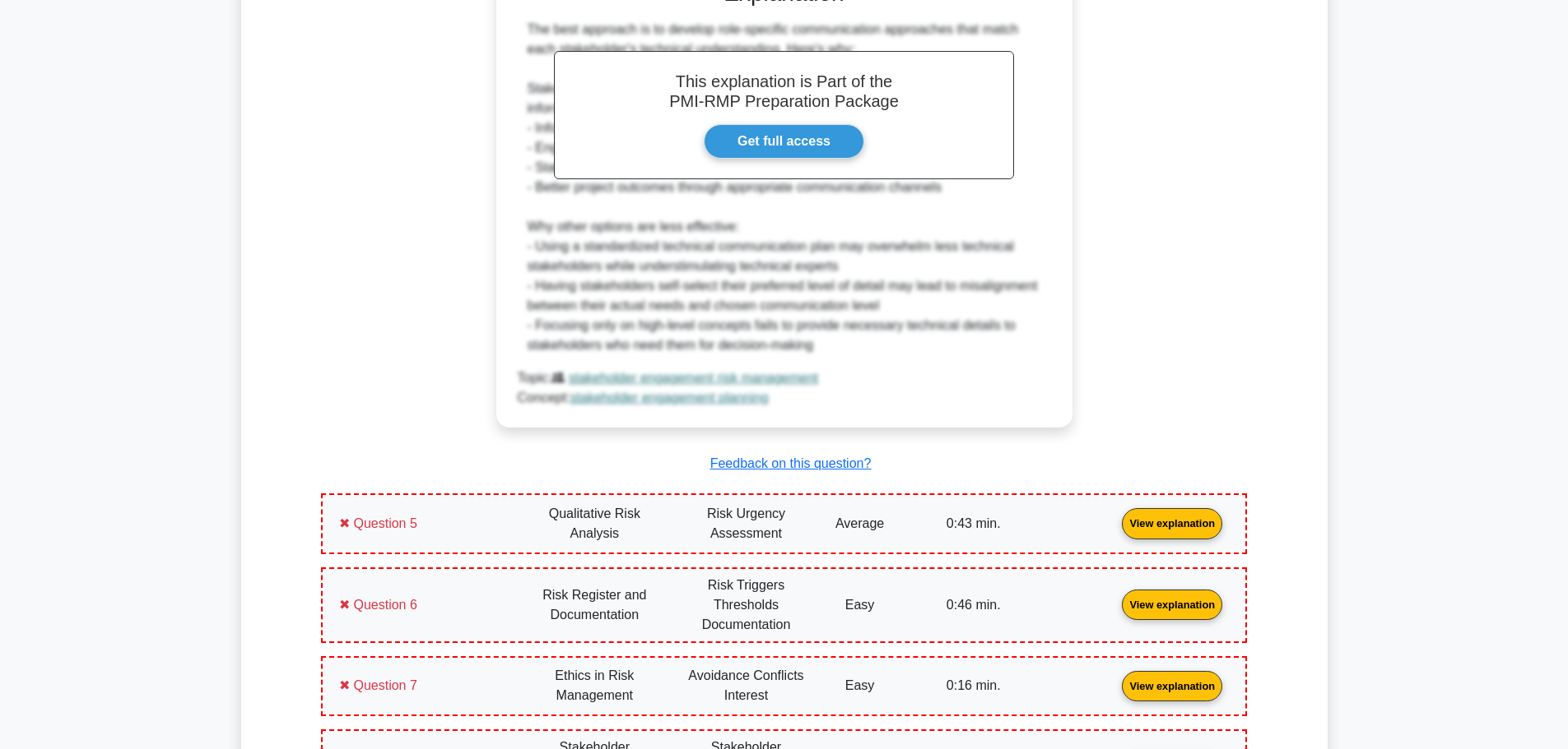
scroll to position [4607, 0]
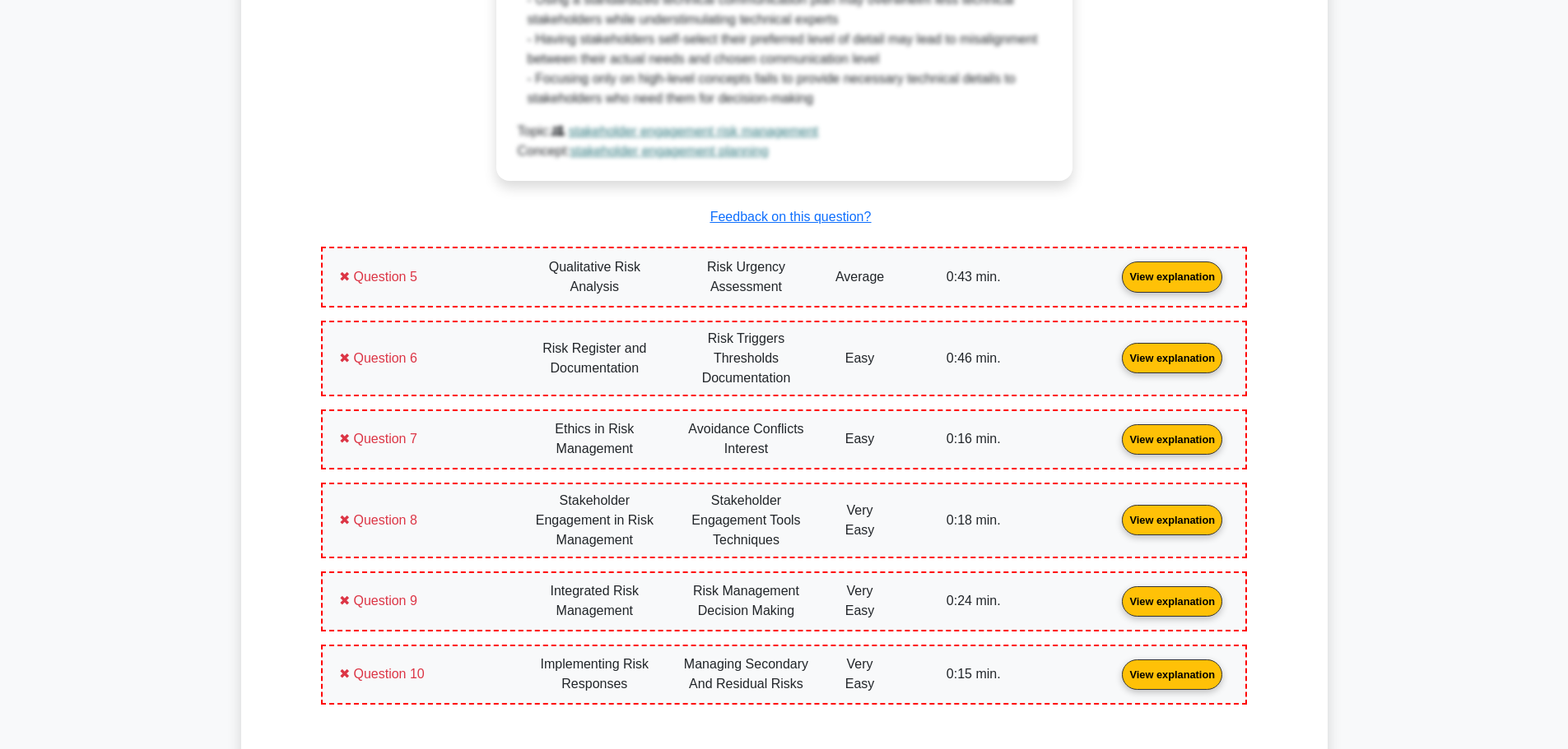
click at [1115, 283] on link "View explanation" at bounding box center [1172, 276] width 114 height 14
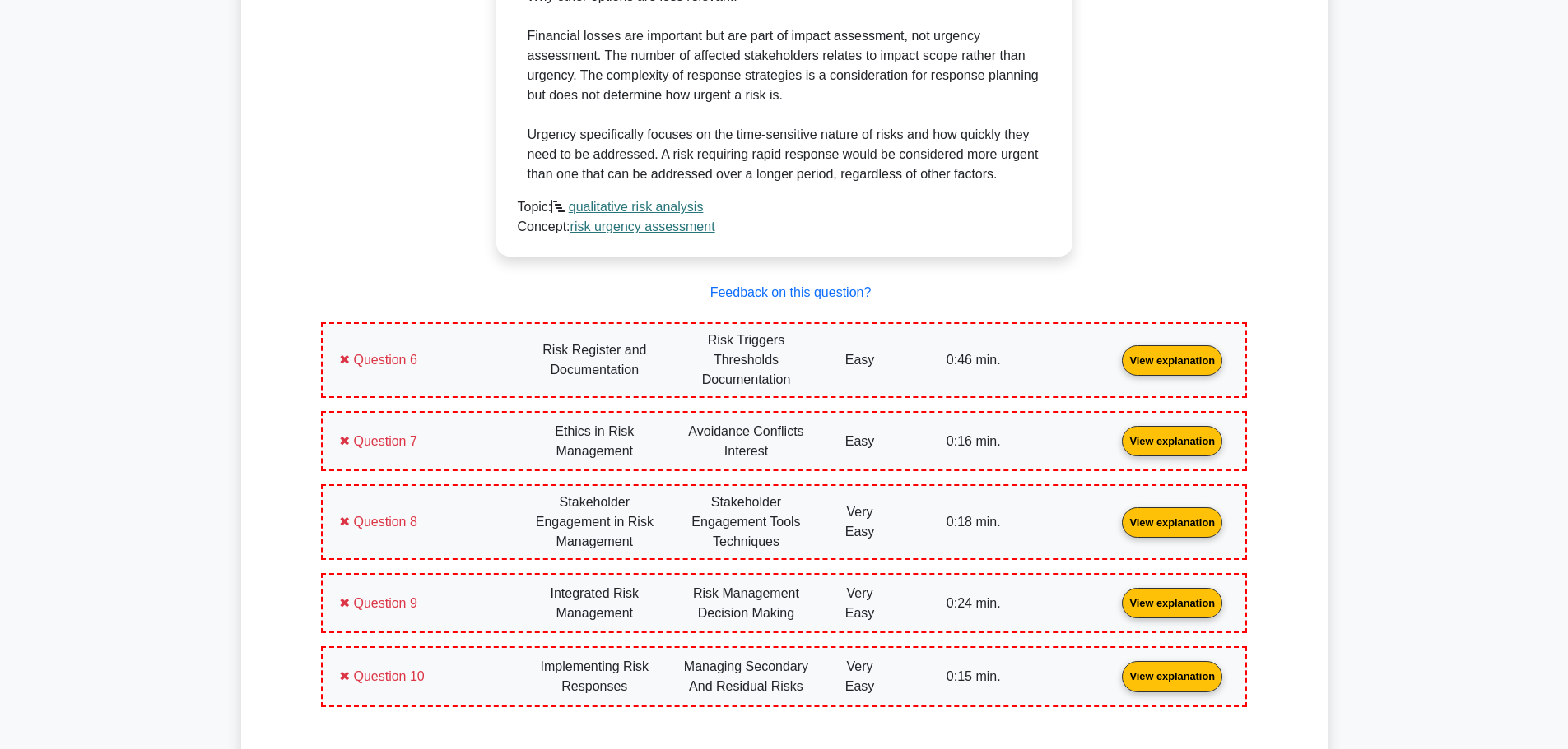
scroll to position [5512, 0]
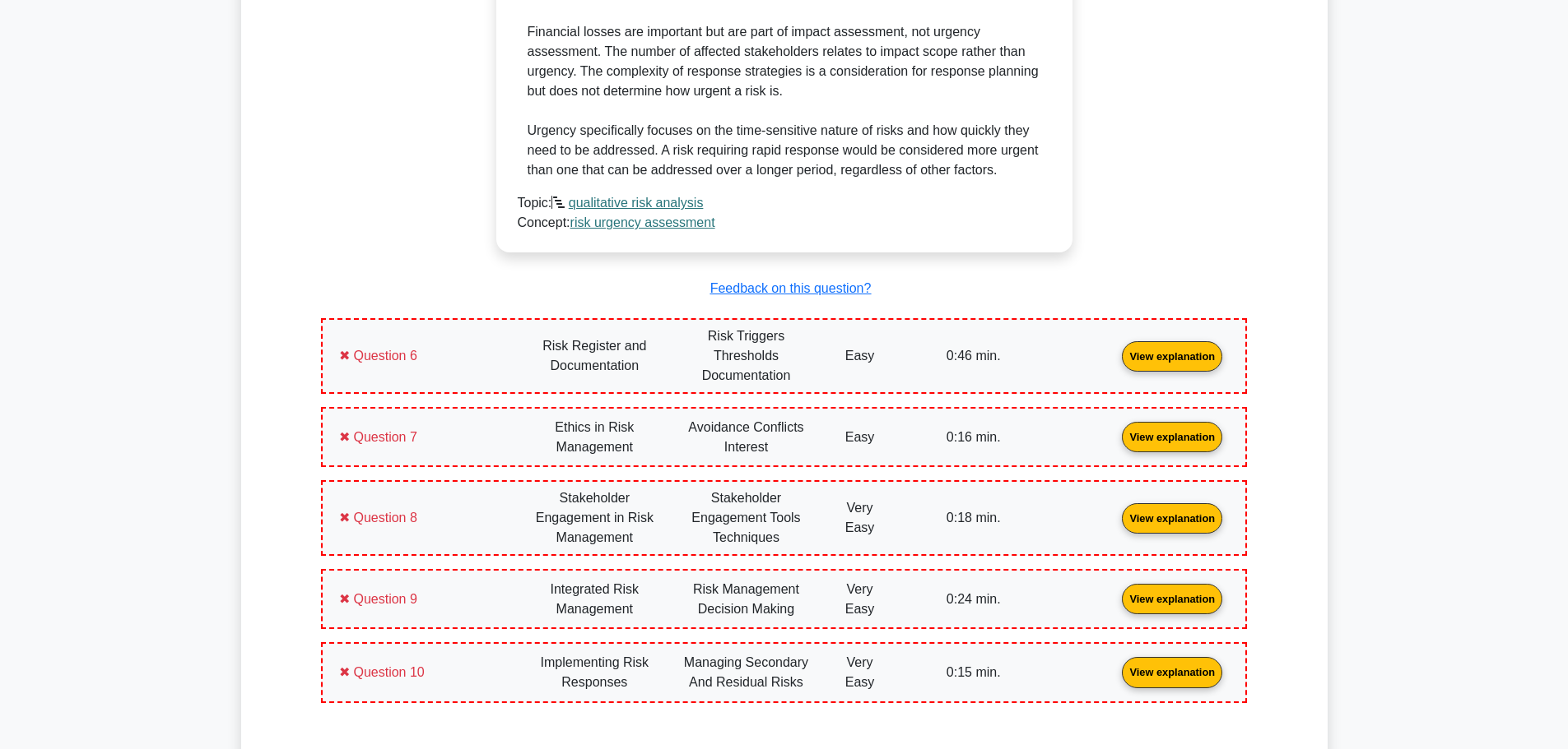
click at [1115, 362] on link "View explanation" at bounding box center [1172, 355] width 114 height 14
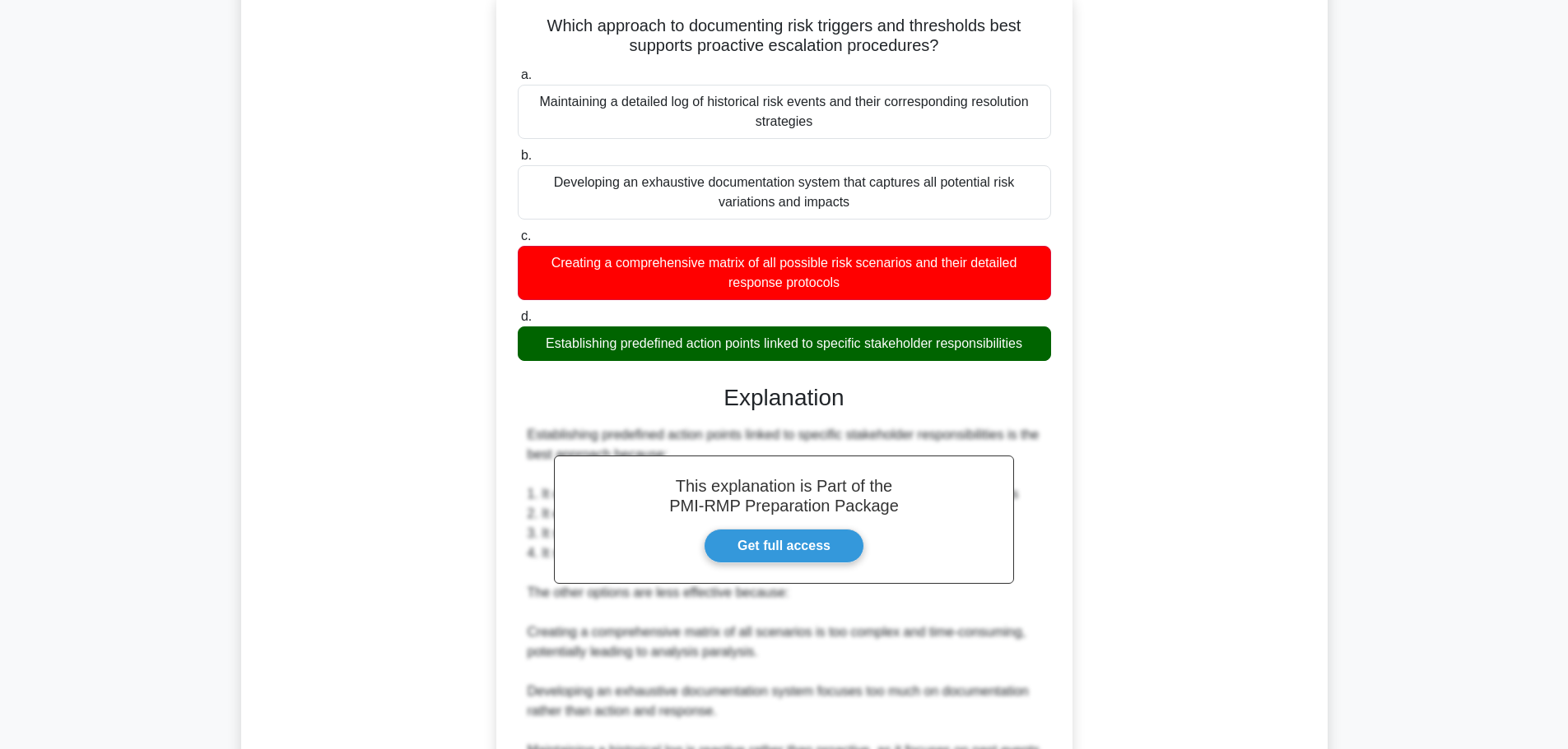
scroll to position [6416, 0]
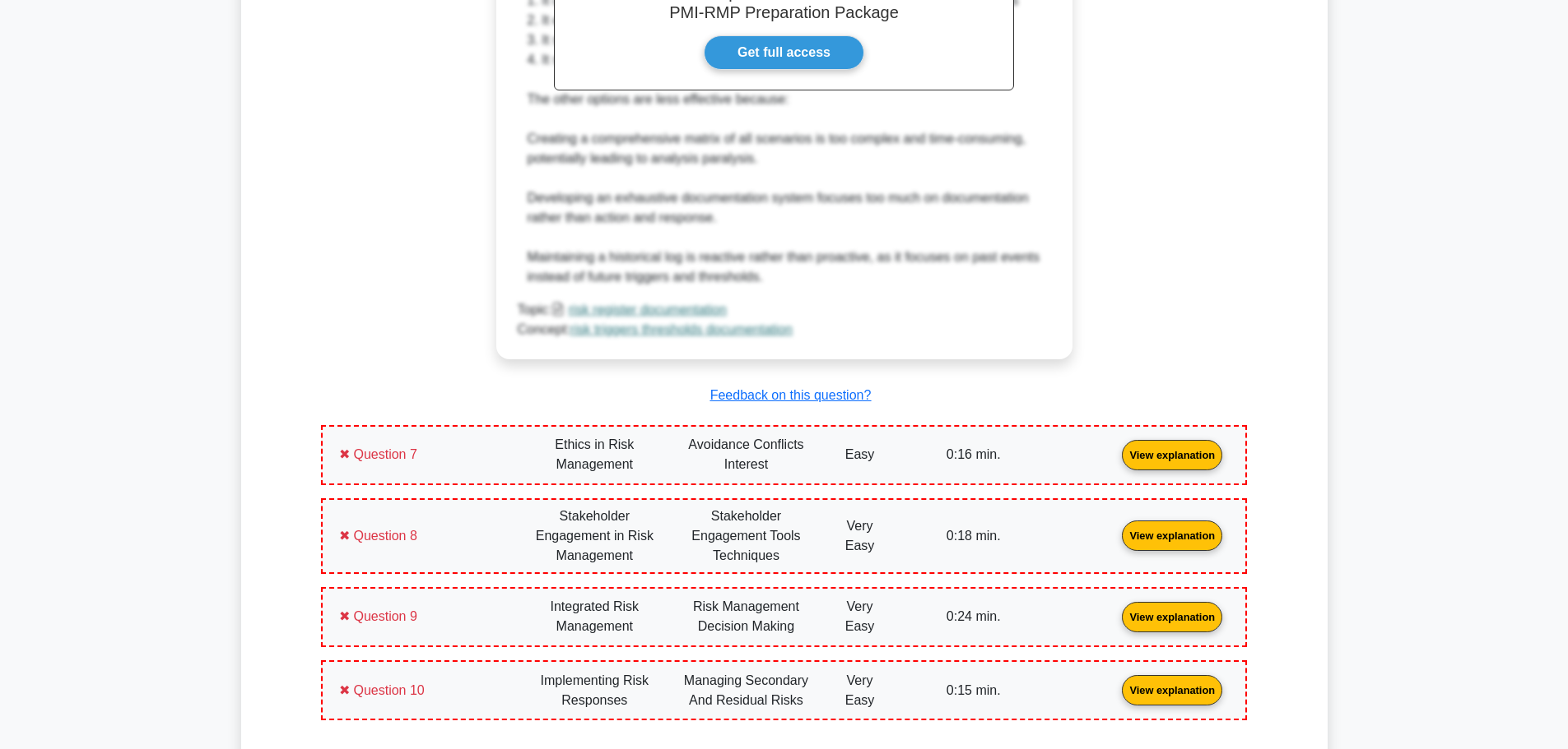
click at [1115, 461] on link "View explanation" at bounding box center [1172, 454] width 114 height 14
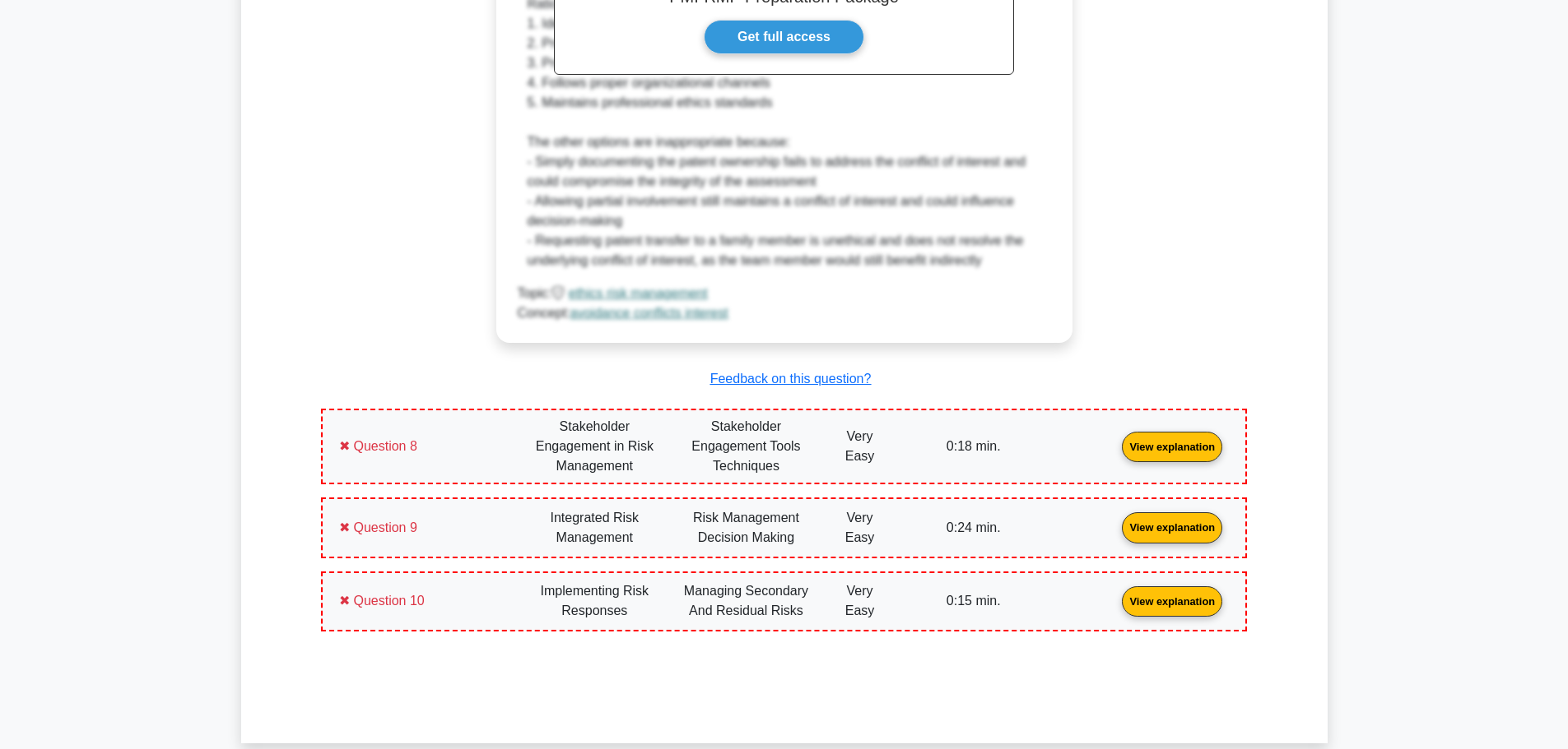
scroll to position [7650, 0]
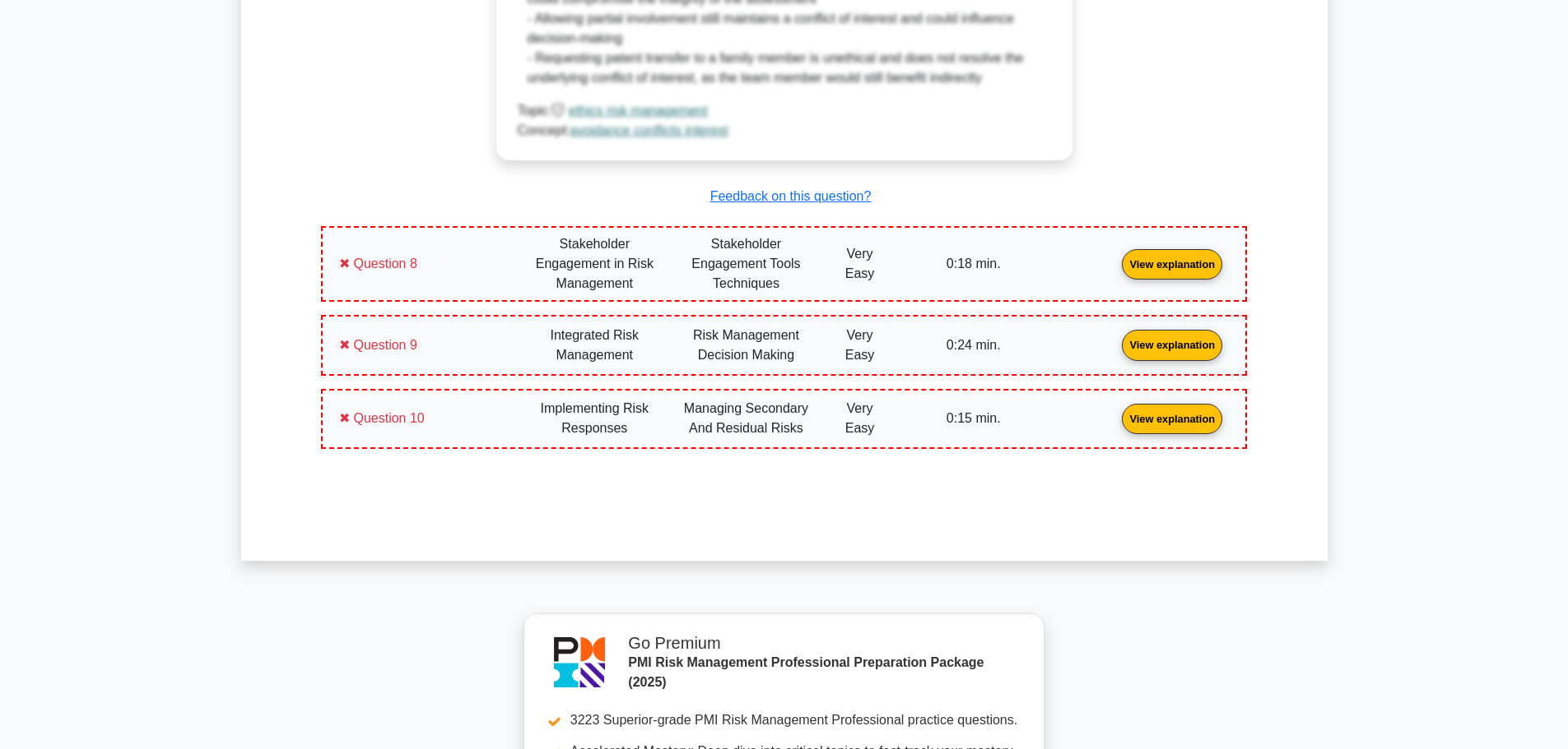
click at [1115, 264] on link "View explanation" at bounding box center [1172, 264] width 114 height 14
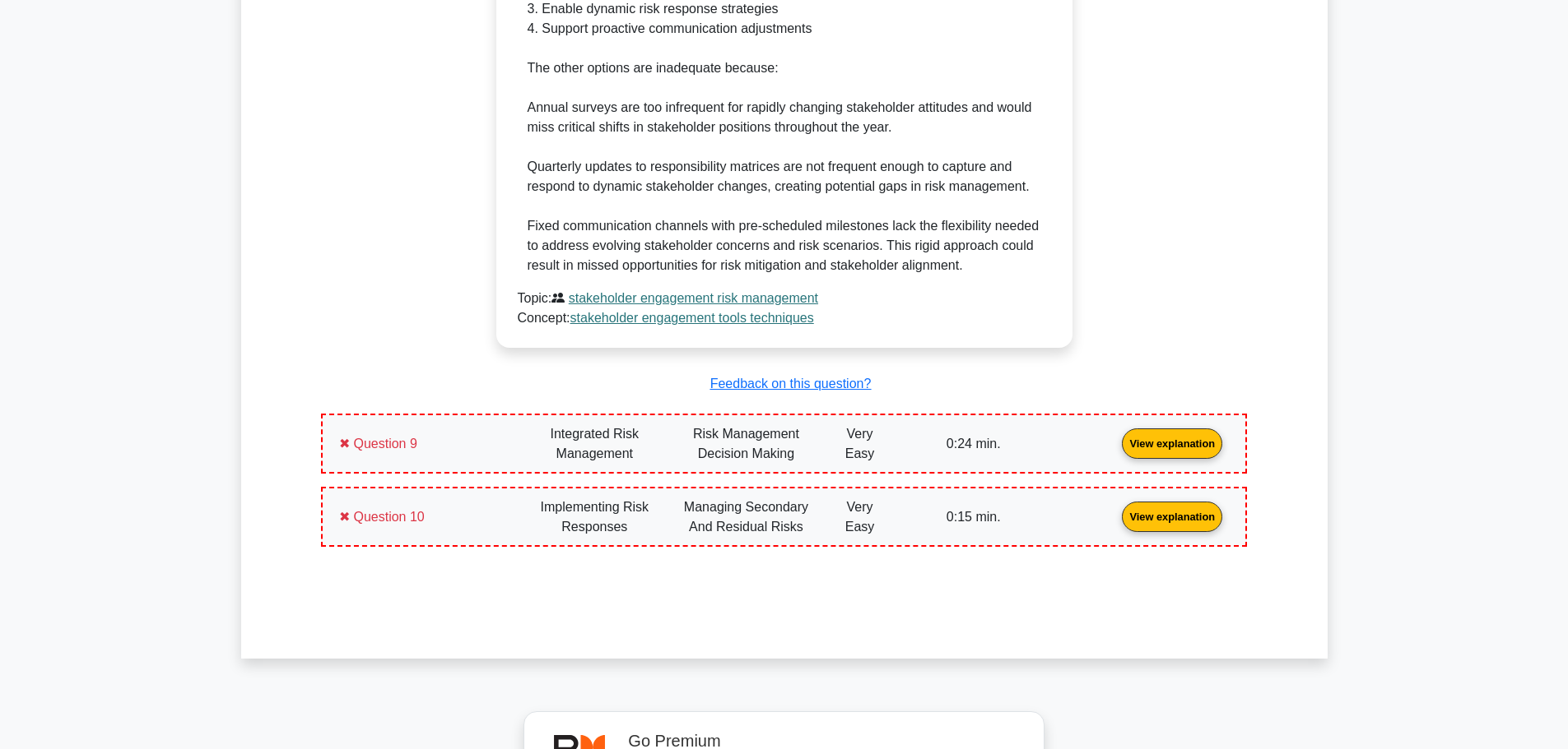
scroll to position [8637, 0]
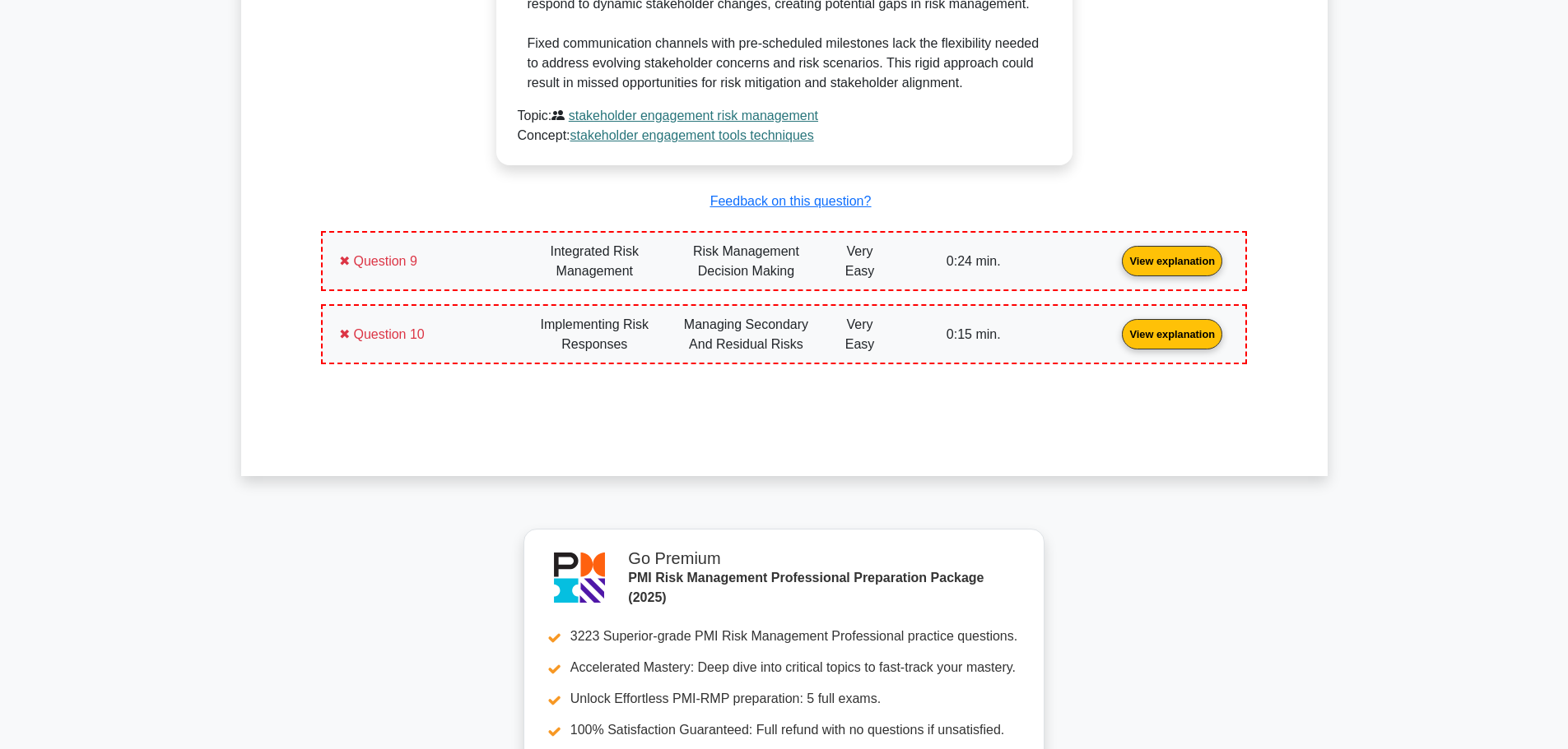
click at [1115, 256] on link "View explanation" at bounding box center [1172, 260] width 114 height 14
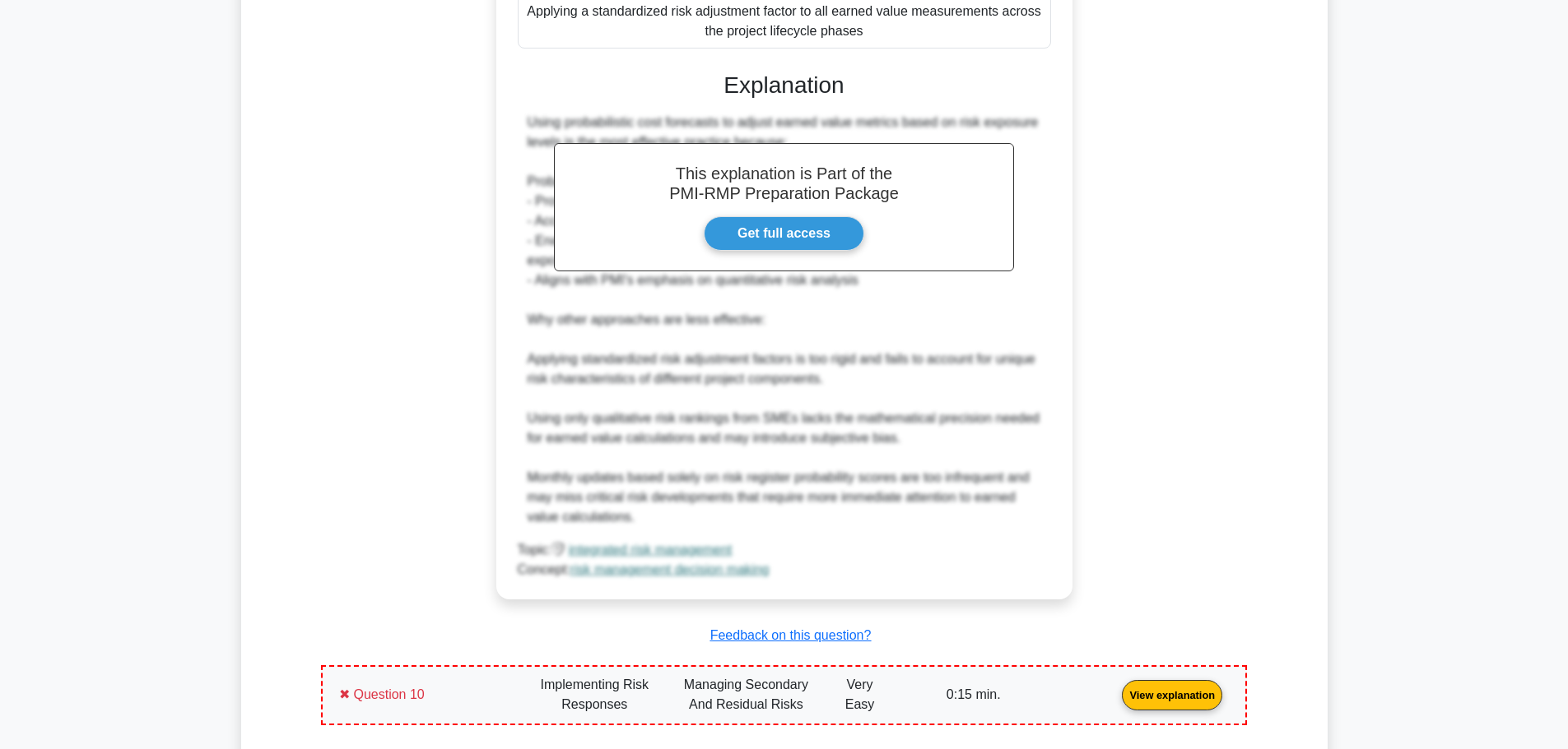
scroll to position [9460, 0]
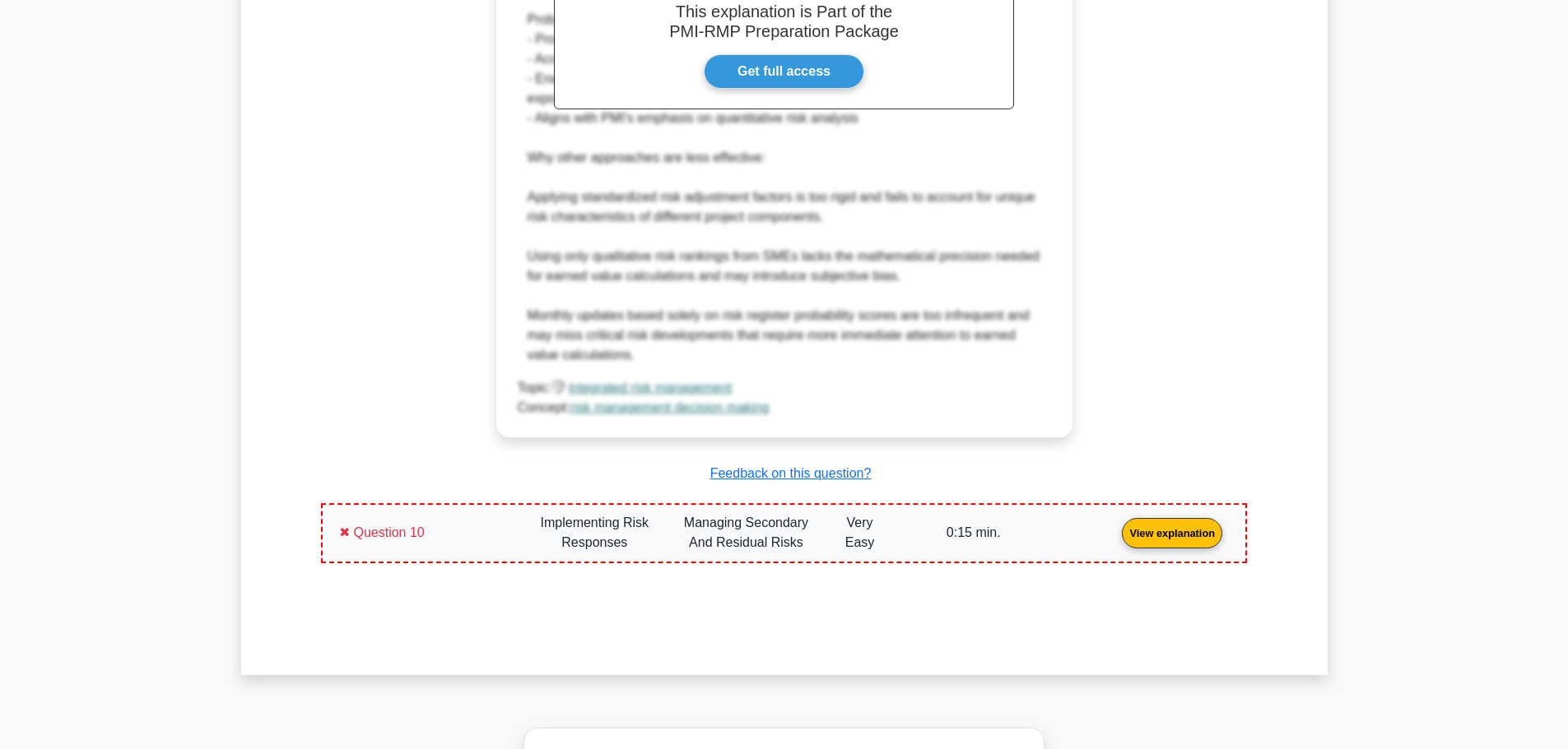
click at [1115, 539] on link "View explanation" at bounding box center [1172, 532] width 114 height 14
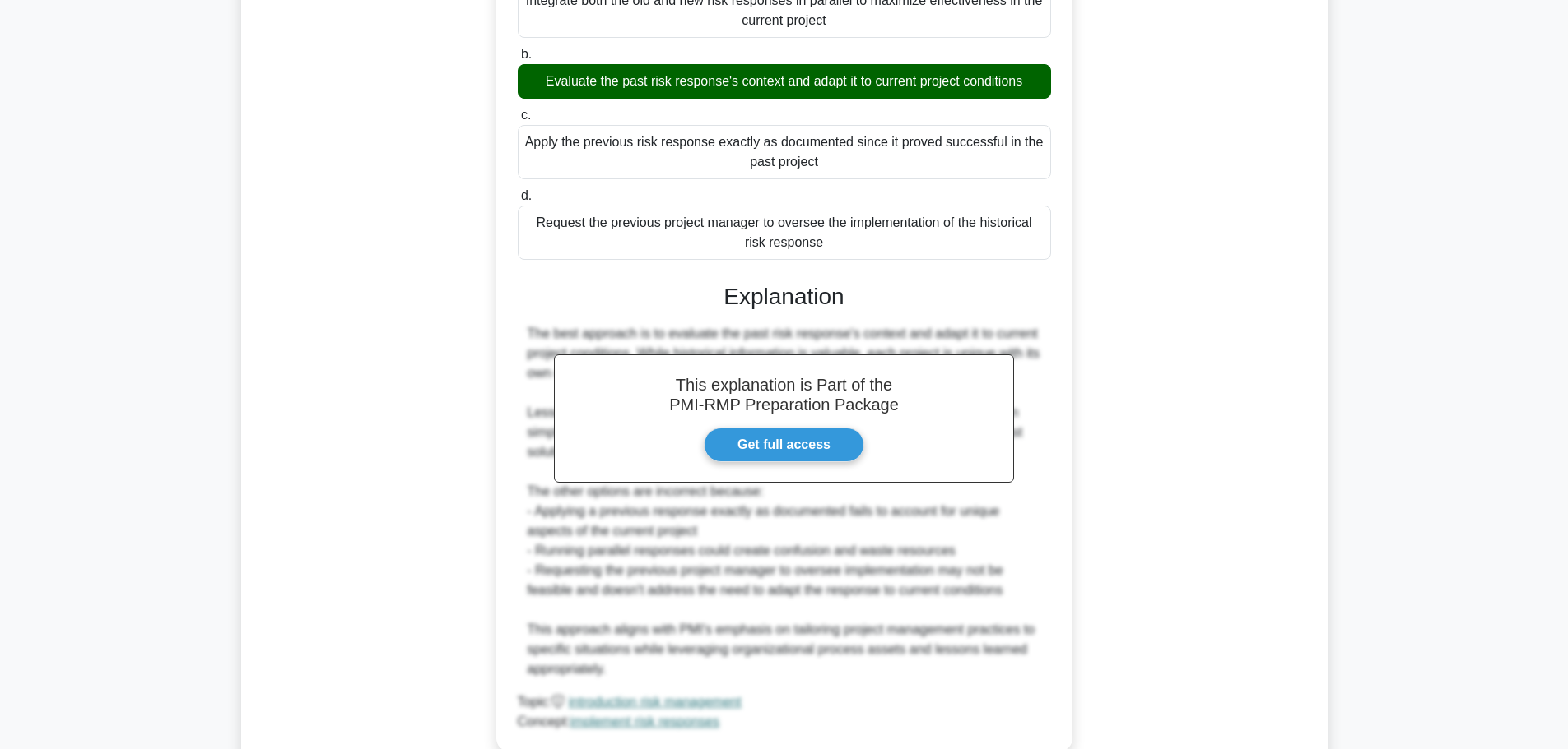
scroll to position [0, 0]
